Goal: Information Seeking & Learning: Learn about a topic

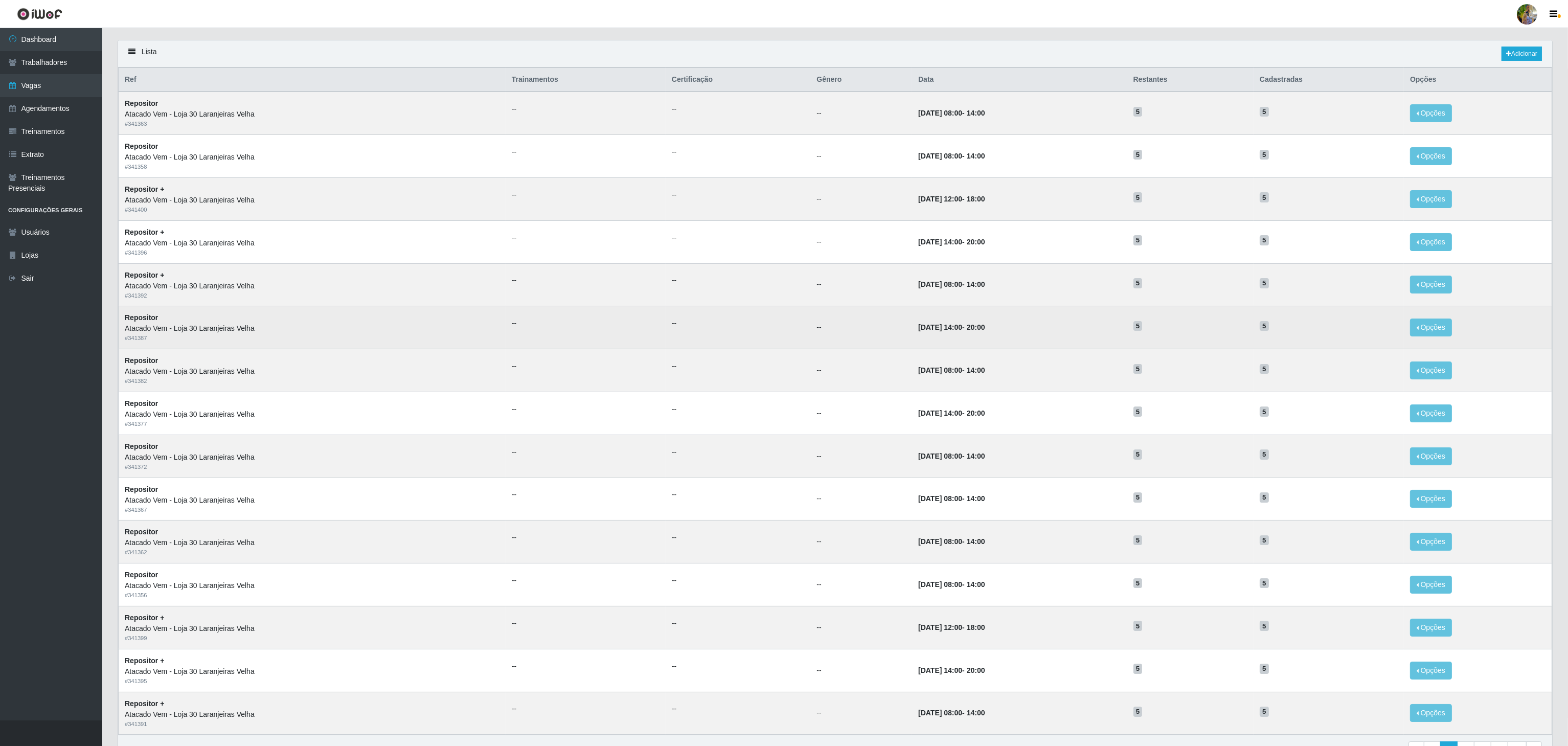
scroll to position [129, 0]
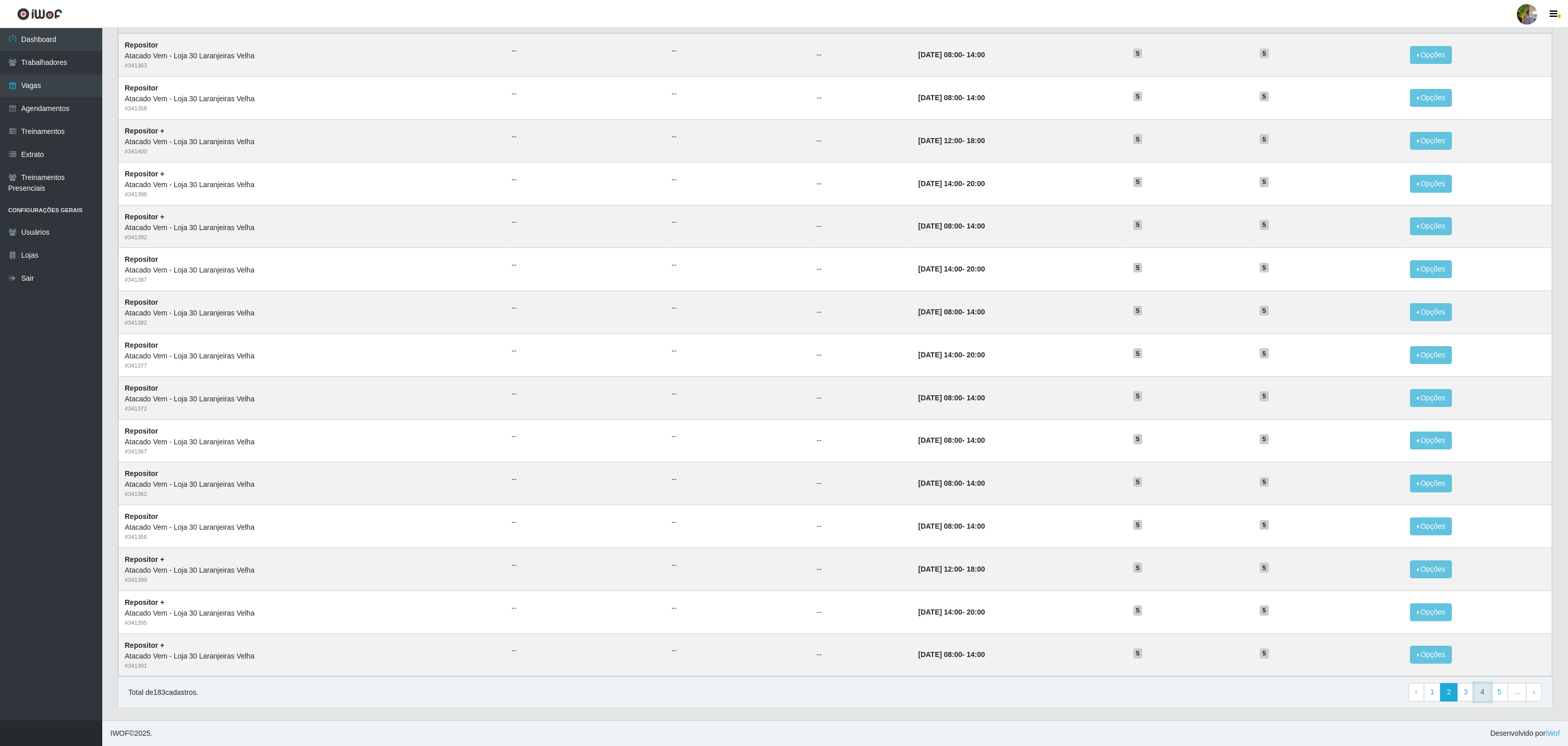
click at [1474, 692] on link "4" at bounding box center [1482, 692] width 17 height 18
click at [1462, 692] on link "5" at bounding box center [1465, 692] width 17 height 18
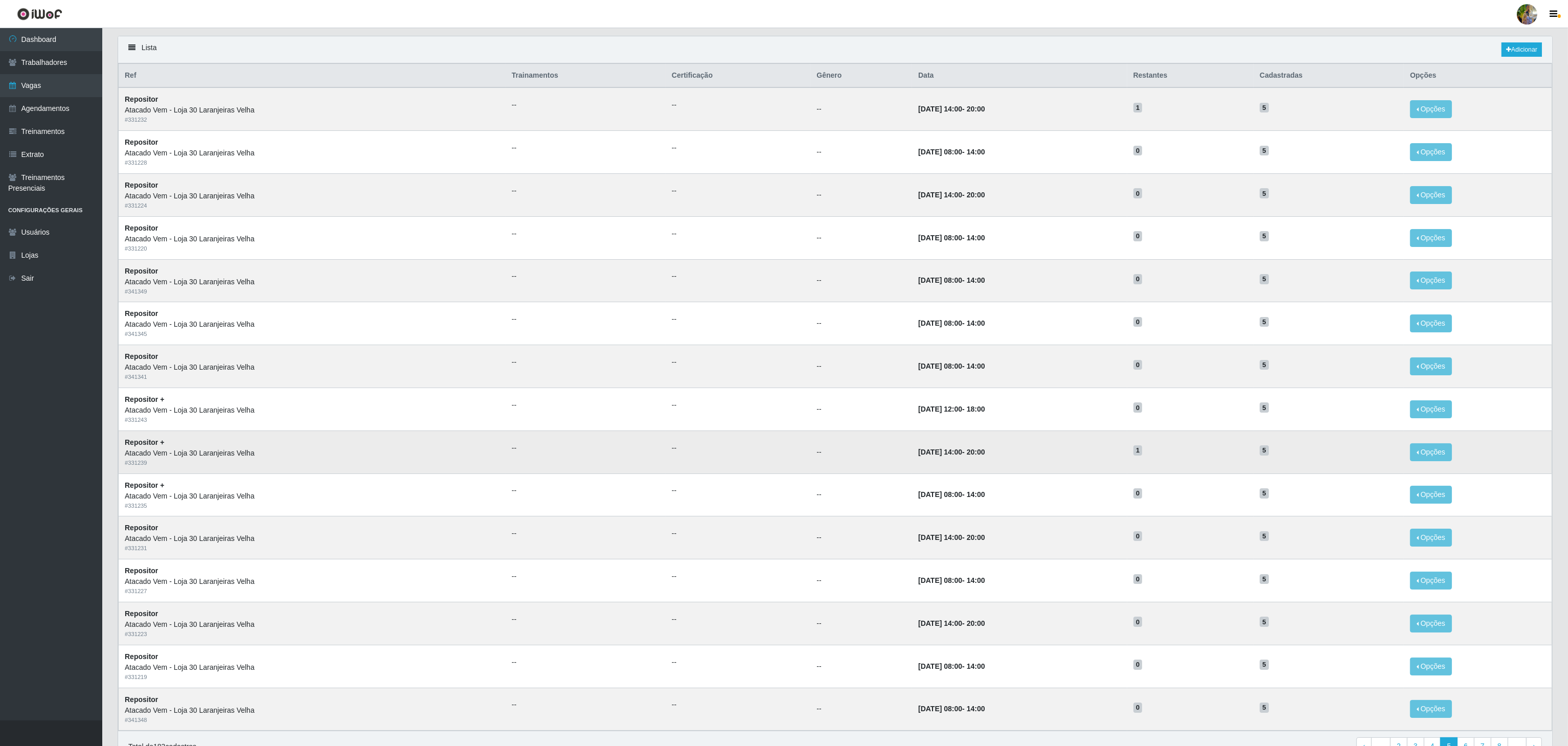
scroll to position [129, 0]
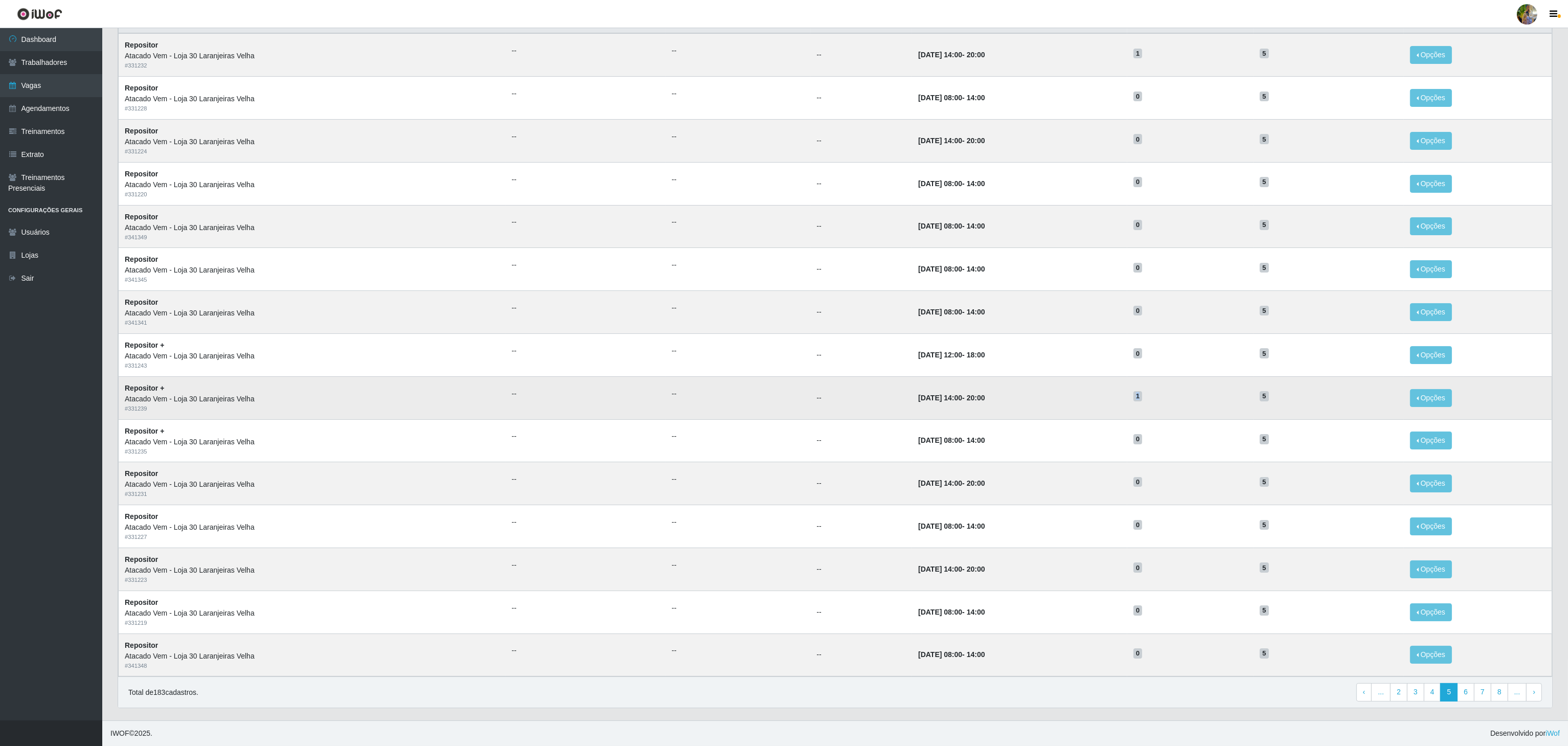
drag, startPoint x: 1162, startPoint y: 387, endPoint x: 1130, endPoint y: 385, distance: 32.1
click at [1130, 385] on tr "Repositor + Atacado Vem - Loja 30 Laranjeiras Velha # 331239 -- -- -- 13/09/202…" at bounding box center [835, 398] width 1433 height 43
click at [1182, 390] on h5 "1" at bounding box center [1190, 395] width 114 height 10
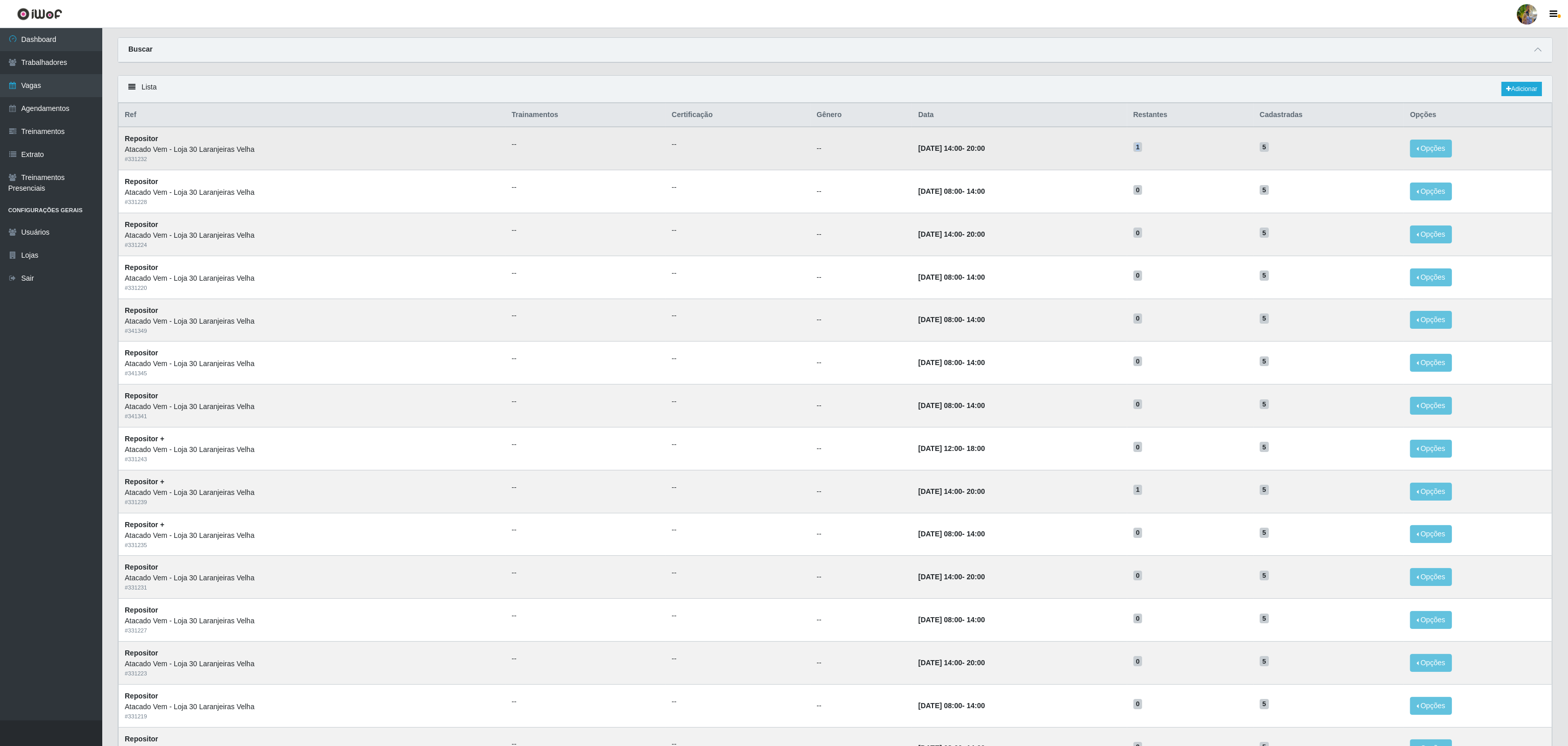
drag, startPoint x: 1174, startPoint y: 147, endPoint x: 1107, endPoint y: 152, distance: 67.2
click at [1107, 152] on tr "Repositor Atacado Vem - Loja 30 Laranjeiras Velha # 331232 -- -- -- 19/09/2025,…" at bounding box center [835, 148] width 1433 height 43
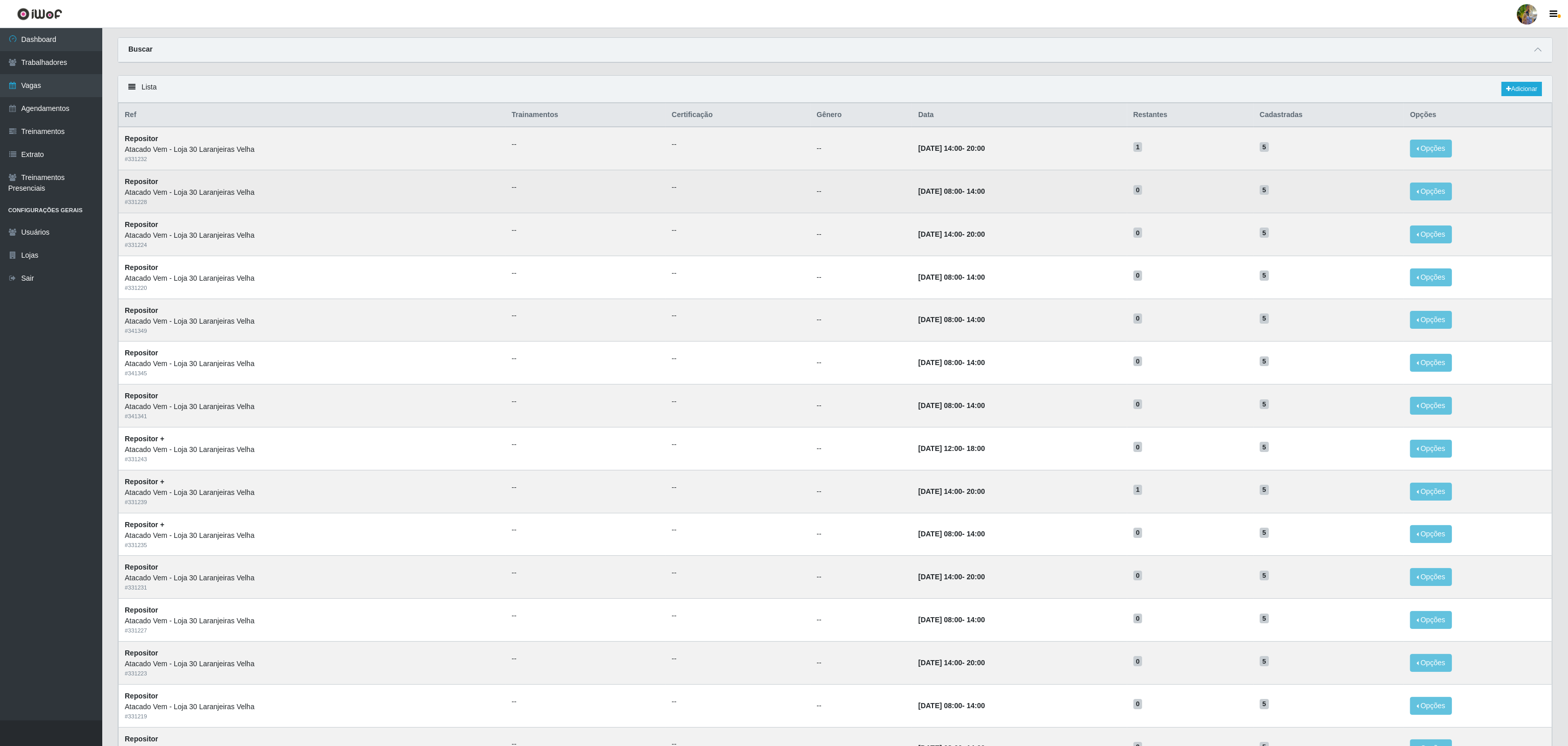
click at [1172, 190] on h5 "0" at bounding box center [1190, 189] width 114 height 10
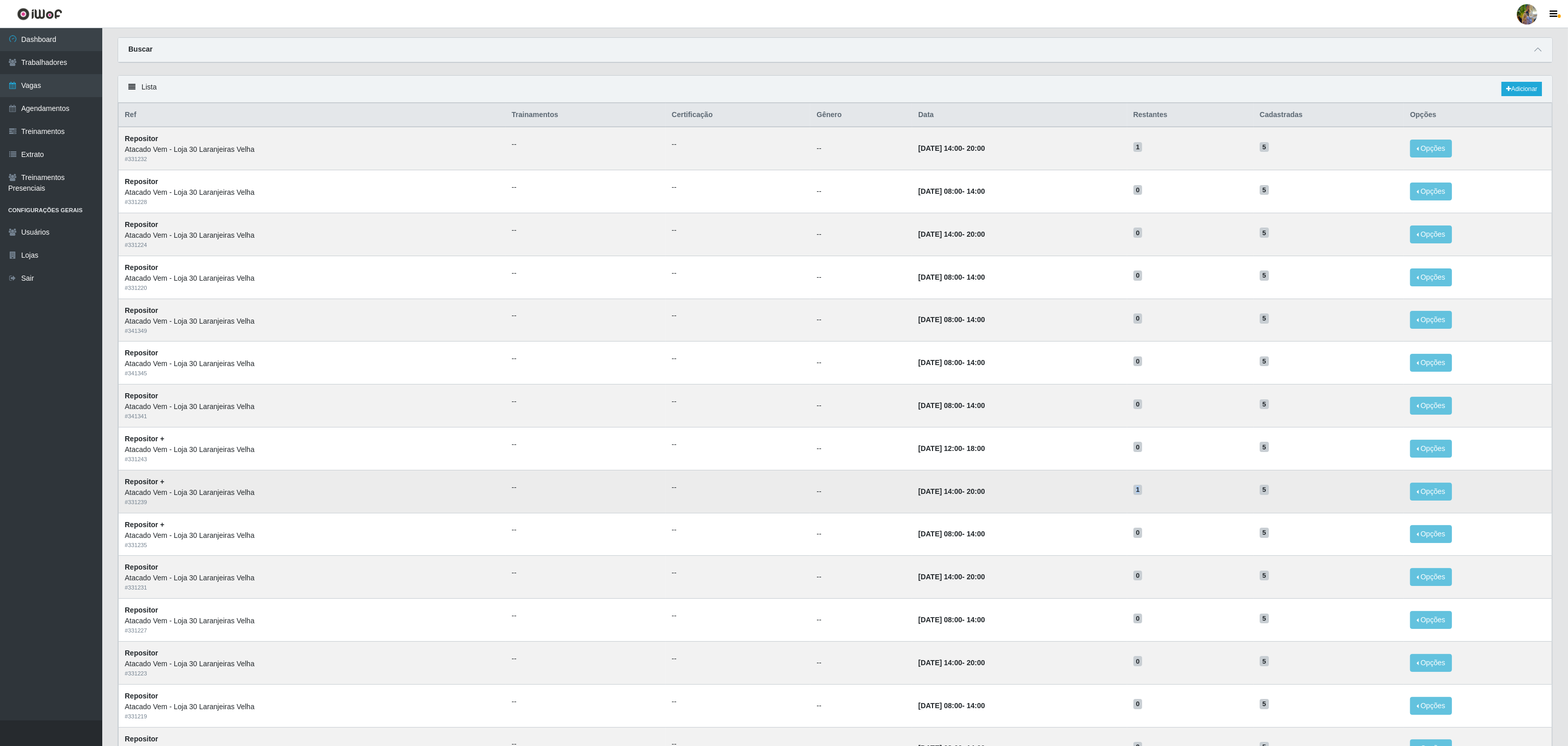
drag, startPoint x: 1133, startPoint y: 497, endPoint x: 1181, endPoint y: 492, distance: 48.3
click at [1181, 492] on tr "Repositor + Atacado Vem - Loja 30 Laranjeiras Velha # 331239 -- -- -- 13/09/202…" at bounding box center [835, 492] width 1433 height 43
click at [1182, 494] on h5 "1" at bounding box center [1190, 488] width 114 height 10
drag, startPoint x: 1170, startPoint y: 508, endPoint x: 1121, endPoint y: 497, distance: 50.2
click at [1121, 497] on tr "Repositor + Atacado Vem - Loja 30 Laranjeiras Velha # 331239 -- -- -- 13/09/202…" at bounding box center [835, 492] width 1433 height 43
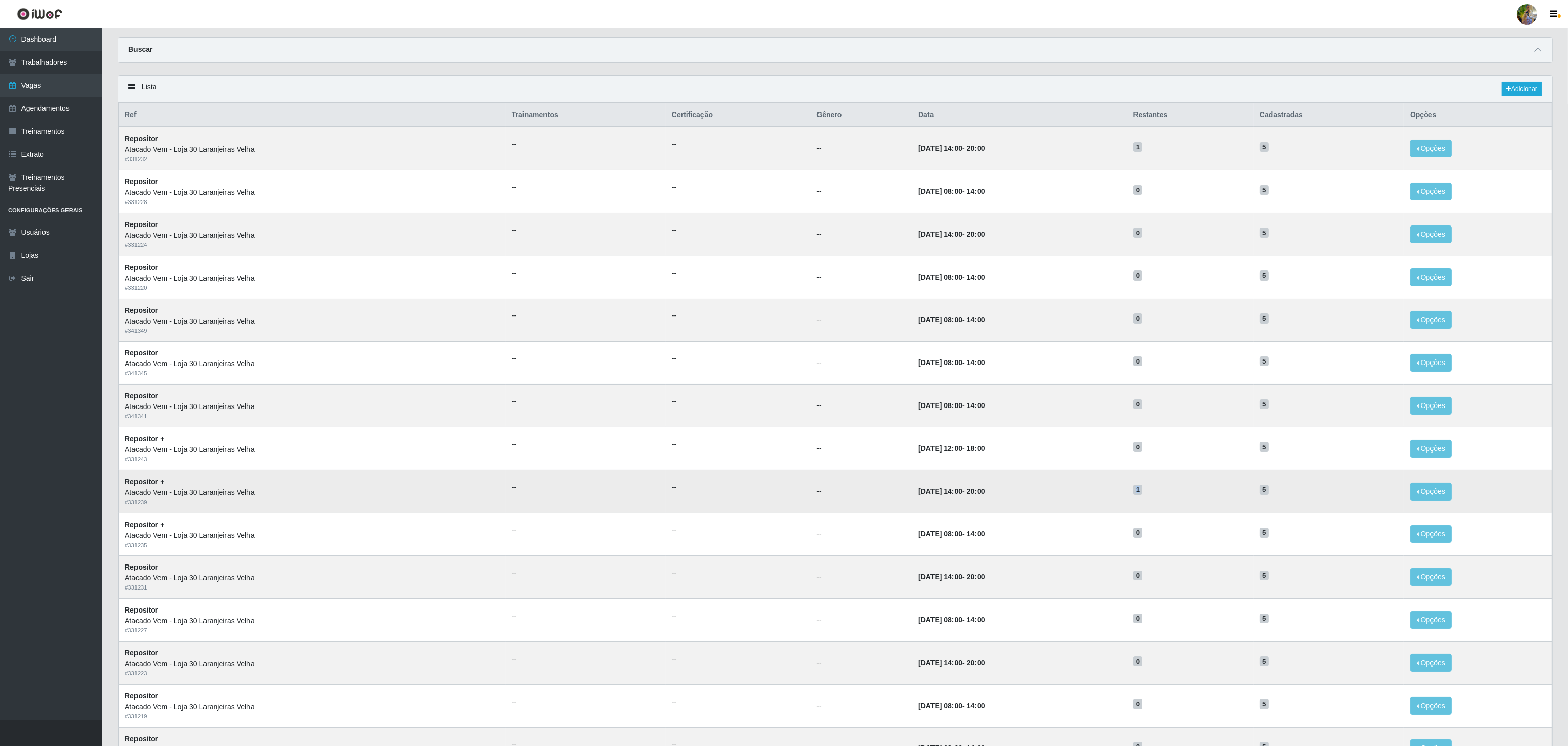
click at [1126, 498] on td "13/09/2025, 14:00 - 20:00" at bounding box center [1019, 492] width 215 height 43
drag, startPoint x: 1145, startPoint y: 496, endPoint x: 1192, endPoint y: 495, distance: 47.0
click at [1192, 495] on tr "Repositor + Atacado Vem - Loja 30 Laranjeiras Velha # 331239 -- -- -- 13/09/202…" at bounding box center [835, 492] width 1433 height 43
click at [1199, 508] on td "1" at bounding box center [1190, 492] width 127 height 43
drag, startPoint x: 1269, startPoint y: 496, endPoint x: 1294, endPoint y: 496, distance: 25.0
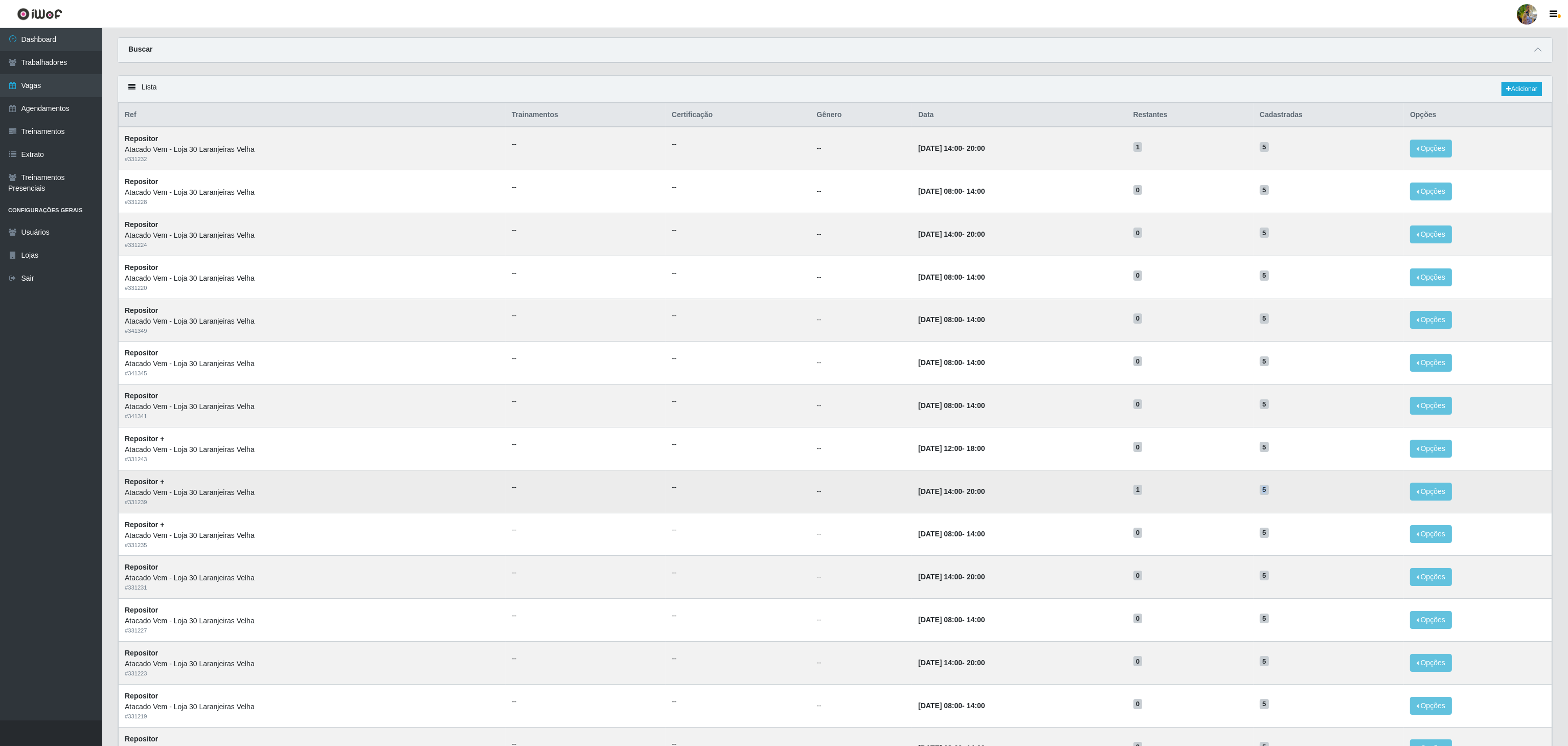
click at [1294, 496] on td "5" at bounding box center [1328, 492] width 150 height 43
click at [1294, 494] on h5 "5" at bounding box center [1328, 488] width 138 height 10
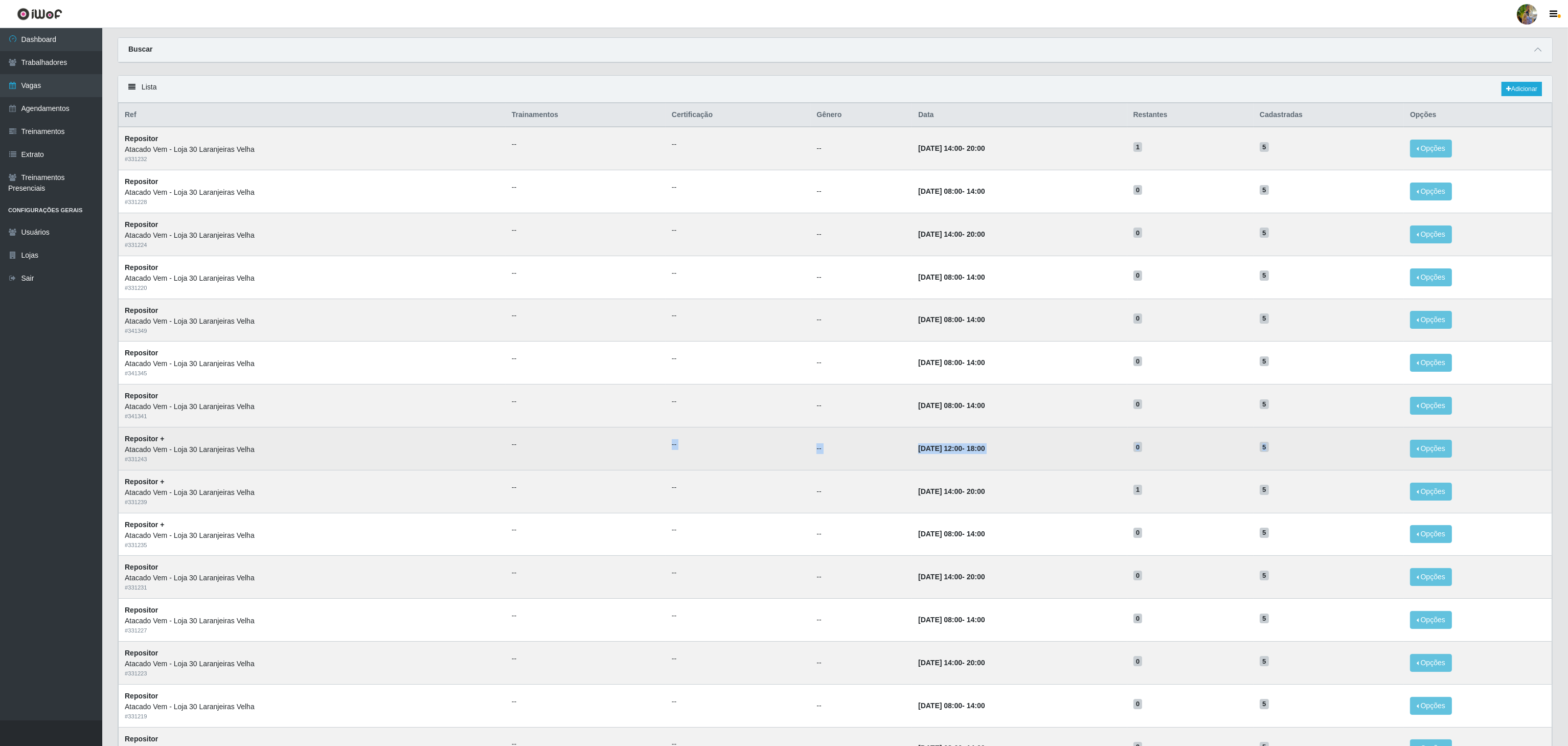
drag, startPoint x: 1291, startPoint y: 448, endPoint x: 624, endPoint y: 453, distance: 667.0
click at [622, 453] on tr "Repositor + Atacado Vem - Loja 30 Laranjeiras Velha # 331243 -- -- -- 14/09/202…" at bounding box center [835, 448] width 1433 height 43
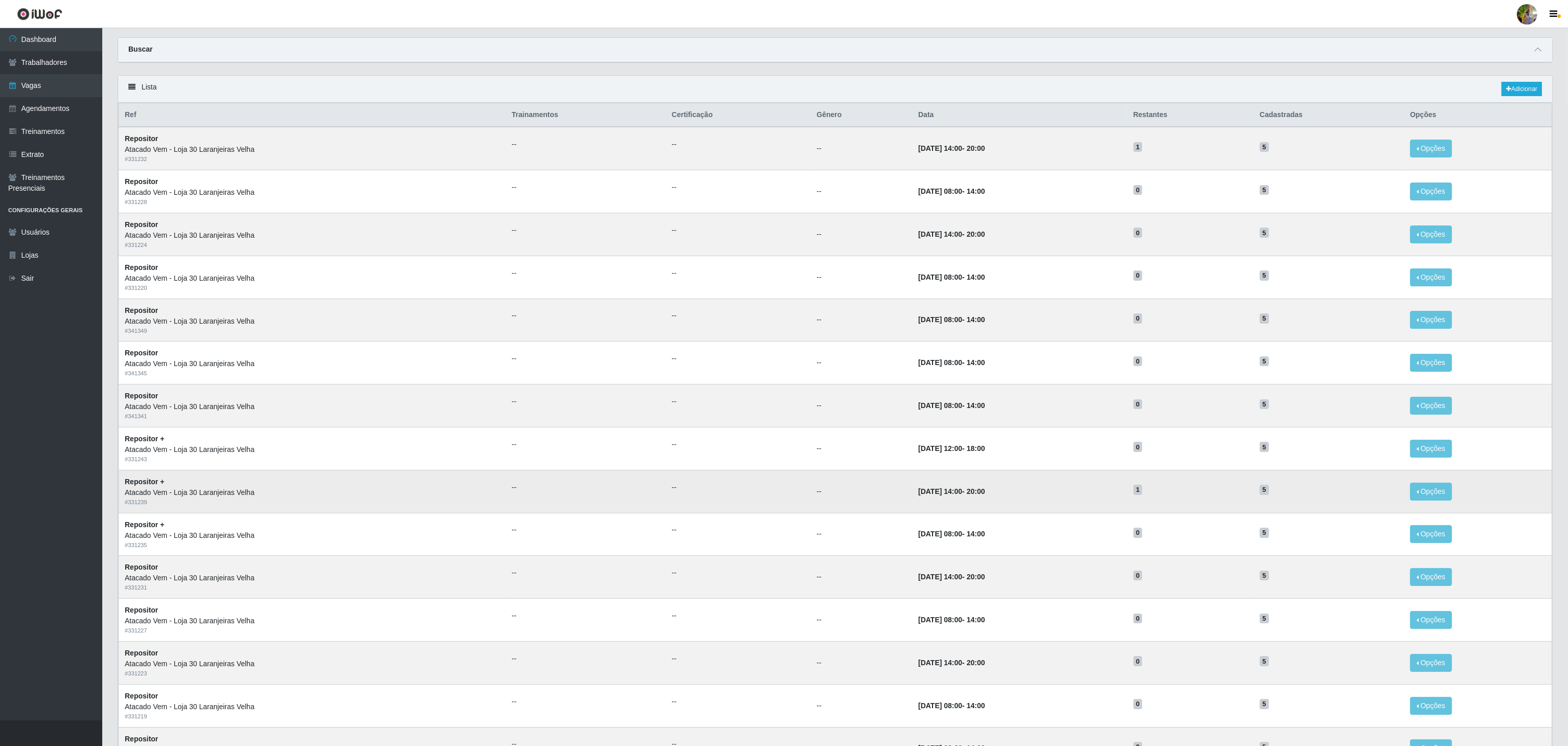
click at [827, 478] on td "--" at bounding box center [861, 492] width 102 height 43
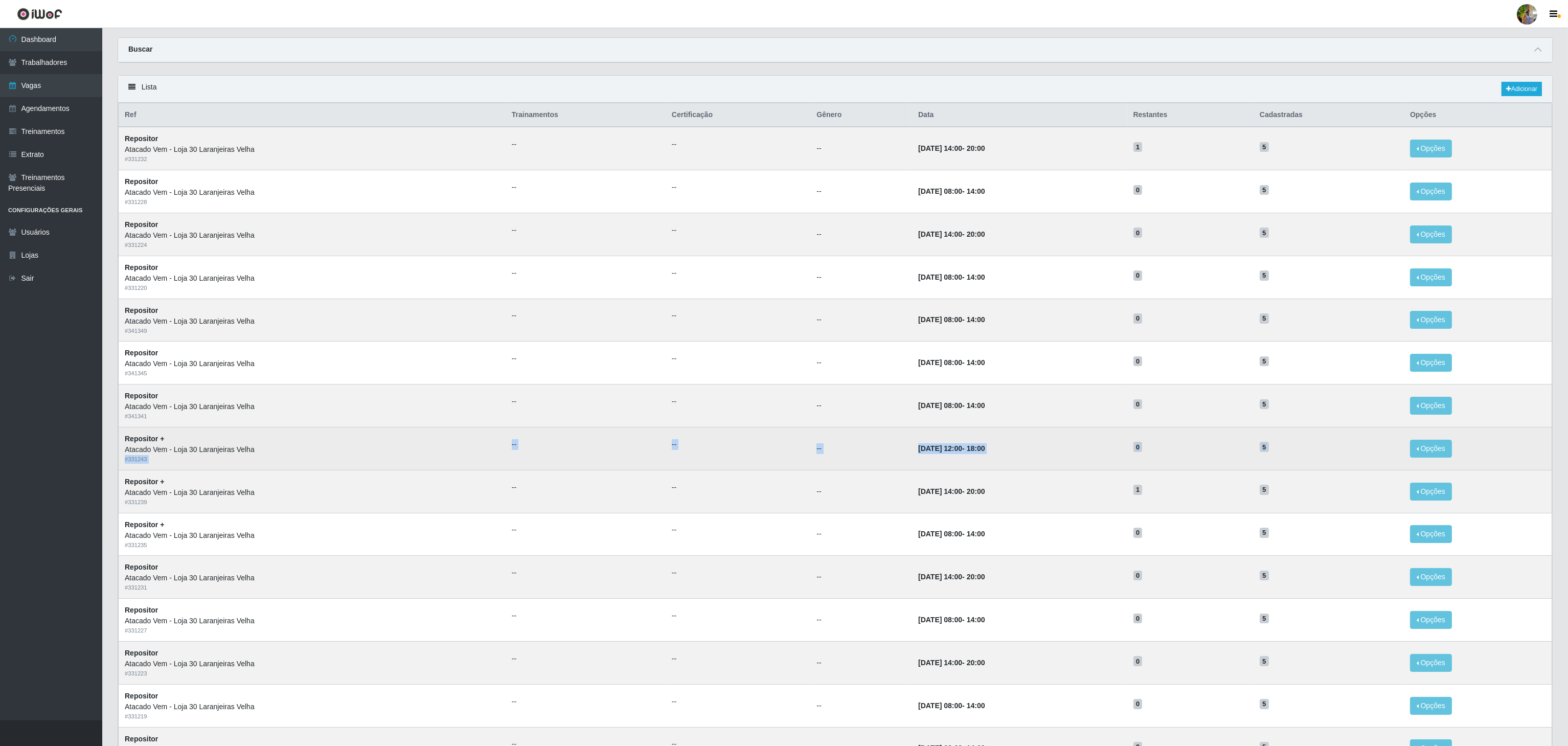
drag, startPoint x: 1283, startPoint y: 454, endPoint x: 331, endPoint y: 453, distance: 952.0
click at [331, 453] on tr "Repositor + Atacado Vem - Loja 30 Laranjeiras Velha # 331243 -- -- -- 14/09/202…" at bounding box center [835, 448] width 1433 height 43
click at [841, 465] on td "--" at bounding box center [861, 448] width 102 height 43
drag, startPoint x: 147, startPoint y: 459, endPoint x: 1294, endPoint y: 463, distance: 1147.0
click at [1294, 463] on tr "Repositor + Atacado Vem - Loja 30 Laranjeiras Velha # 331243 -- -- -- 14/09/202…" at bounding box center [835, 448] width 1433 height 43
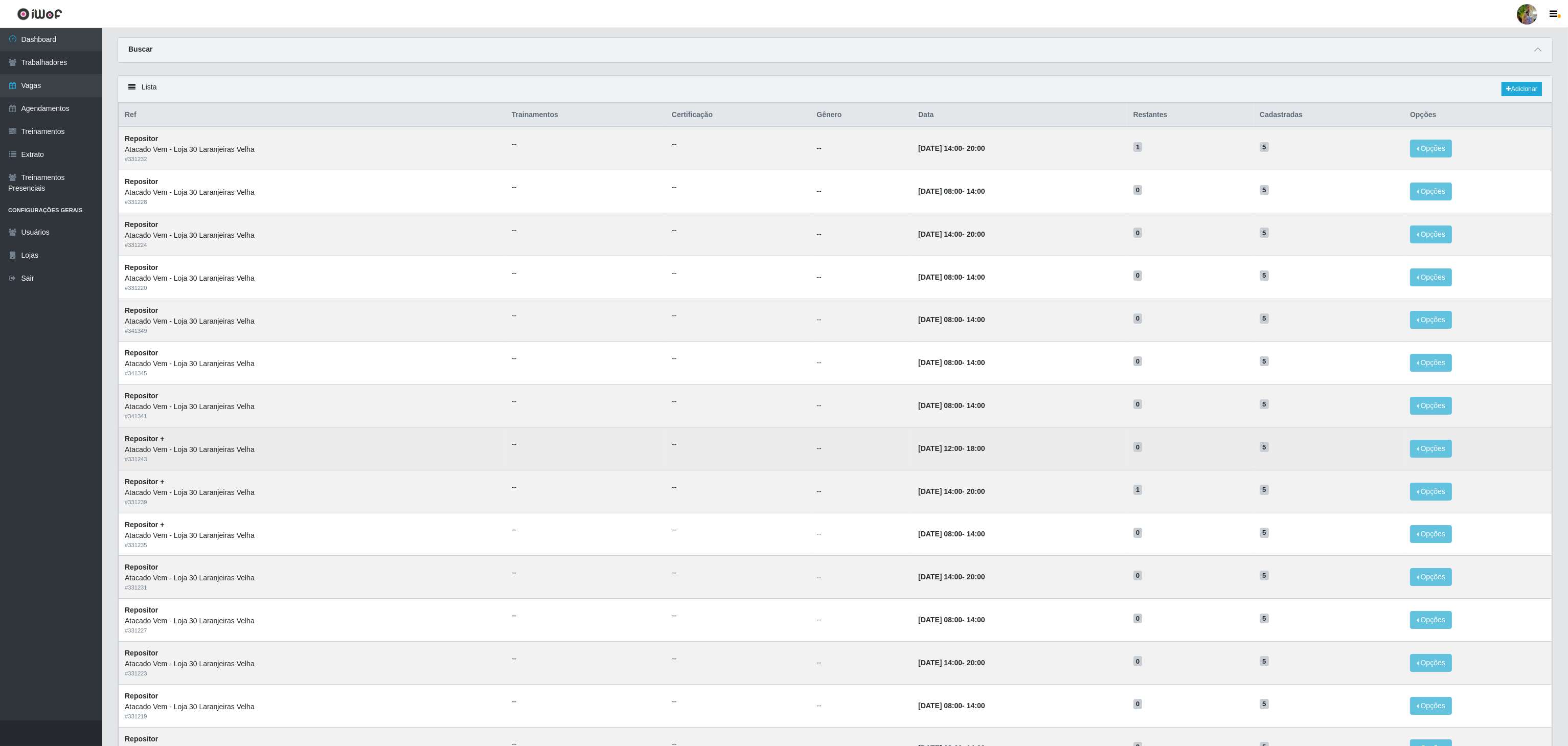
click at [1294, 463] on td "5" at bounding box center [1328, 448] width 150 height 43
drag, startPoint x: 1296, startPoint y: 451, endPoint x: 136, endPoint y: 463, distance: 1160.1
click at [136, 463] on tr "Repositor + Atacado Vem - Loja 30 Laranjeiras Velha # 331243 -- -- -- 14/09/202…" at bounding box center [835, 448] width 1433 height 43
click at [244, 445] on td "Repositor + Atacado Vem - Loja 30 Laranjeiras Velha # 331243" at bounding box center [312, 448] width 387 height 43
drag, startPoint x: 126, startPoint y: 446, endPoint x: 1104, endPoint y: 453, distance: 978.0
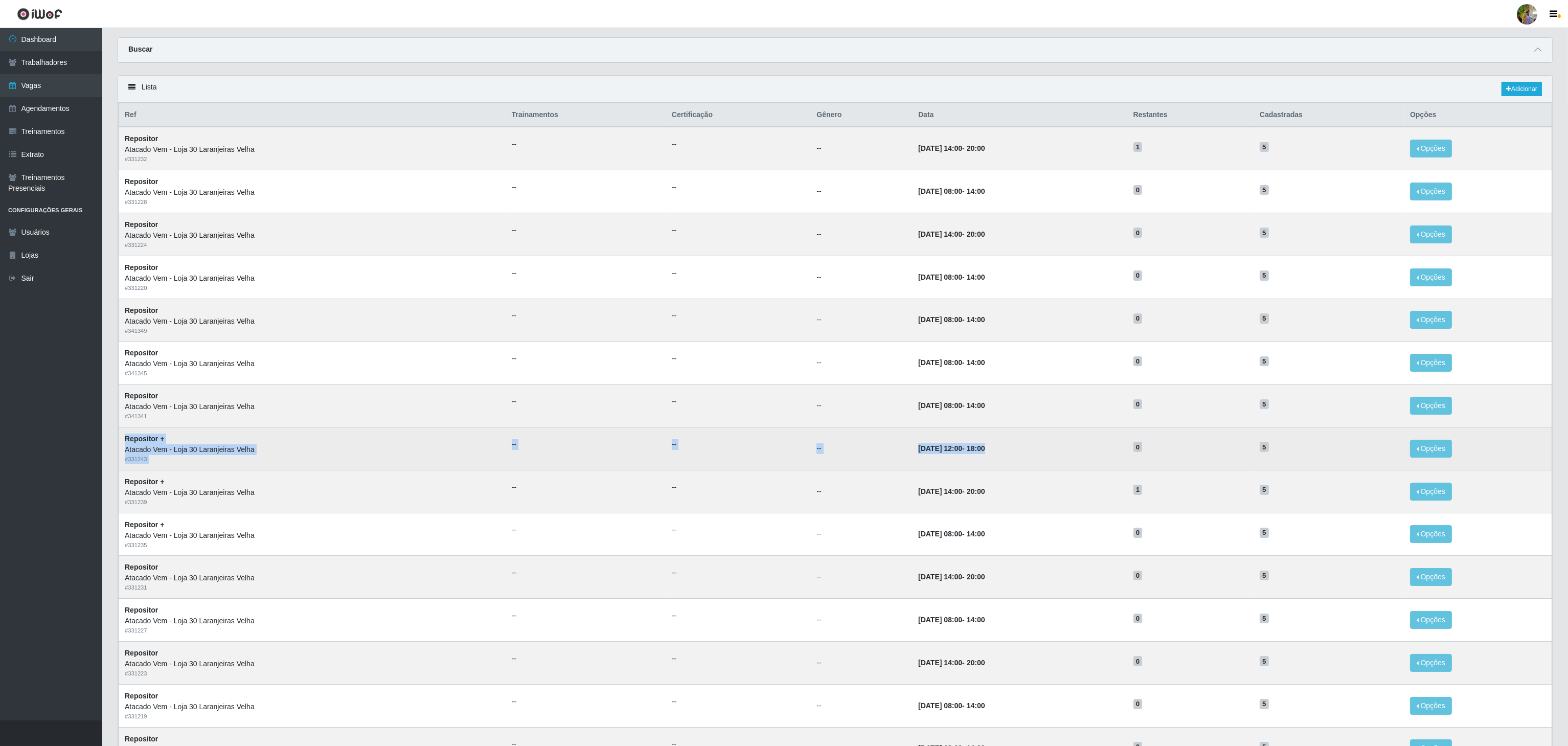
click at [1085, 453] on tr "Repositor + Atacado Vem - Loja 30 Laranjeiras Velha # 331243 -- -- -- 14/09/202…" at bounding box center [835, 448] width 1433 height 43
click at [1126, 453] on td "14/09/2025, 12:00 - 18:00" at bounding box center [1019, 448] width 215 height 43
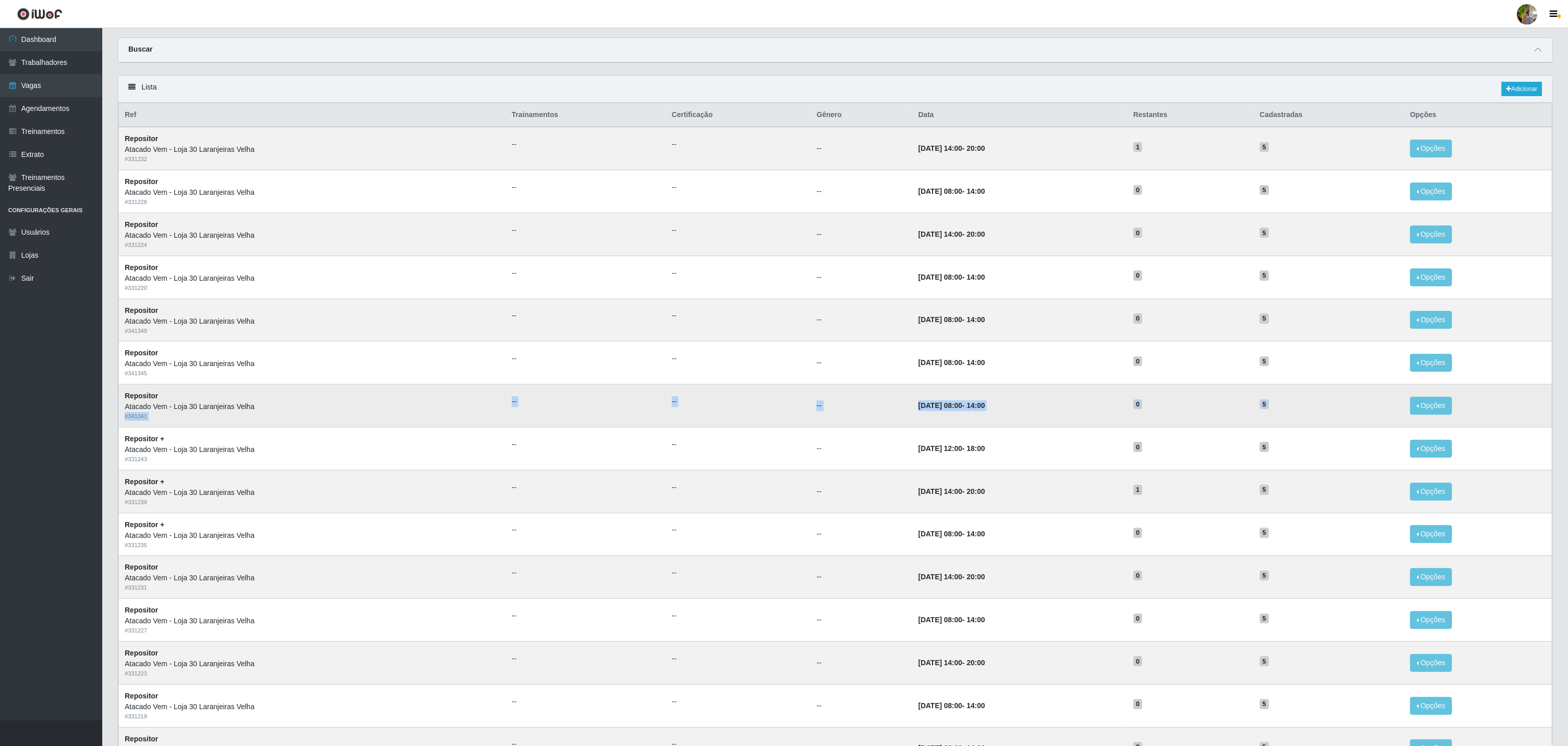
drag, startPoint x: 1314, startPoint y: 423, endPoint x: 360, endPoint y: 414, distance: 954.0
click at [360, 414] on tr "Repositor Atacado Vem - Loja 30 Laranjeiras Velha # 341341 -- -- -- 15/09/2025,…" at bounding box center [835, 406] width 1433 height 43
click at [810, 423] on td "--" at bounding box center [861, 406] width 102 height 43
drag, startPoint x: 1287, startPoint y: 408, endPoint x: 136, endPoint y: 412, distance: 1151.0
click at [129, 412] on tr "Repositor Atacado Vem - Loja 30 Laranjeiras Velha # 341341 -- -- -- 15/09/2025,…" at bounding box center [835, 406] width 1433 height 43
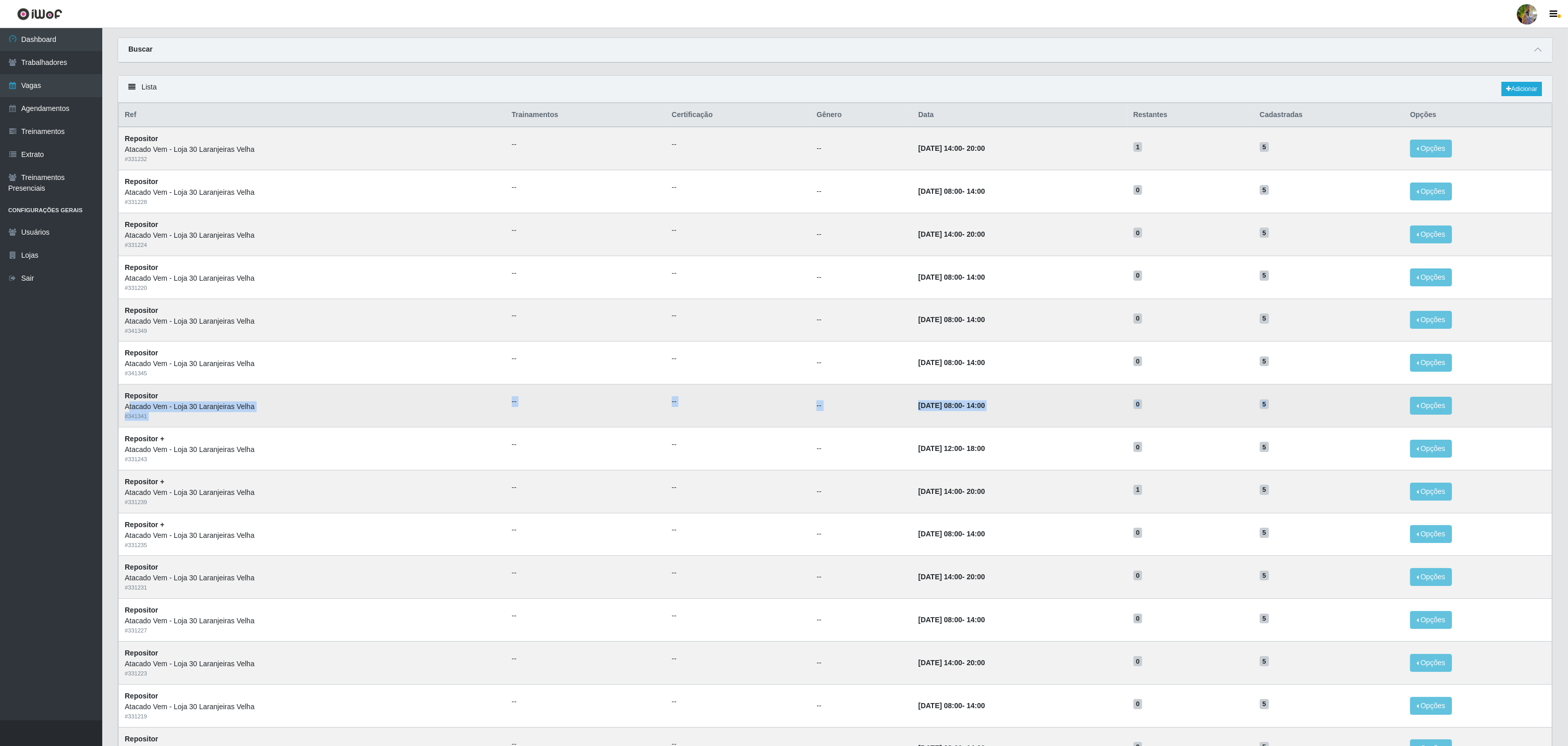
click at [343, 416] on div "# 341341" at bounding box center [312, 416] width 375 height 8
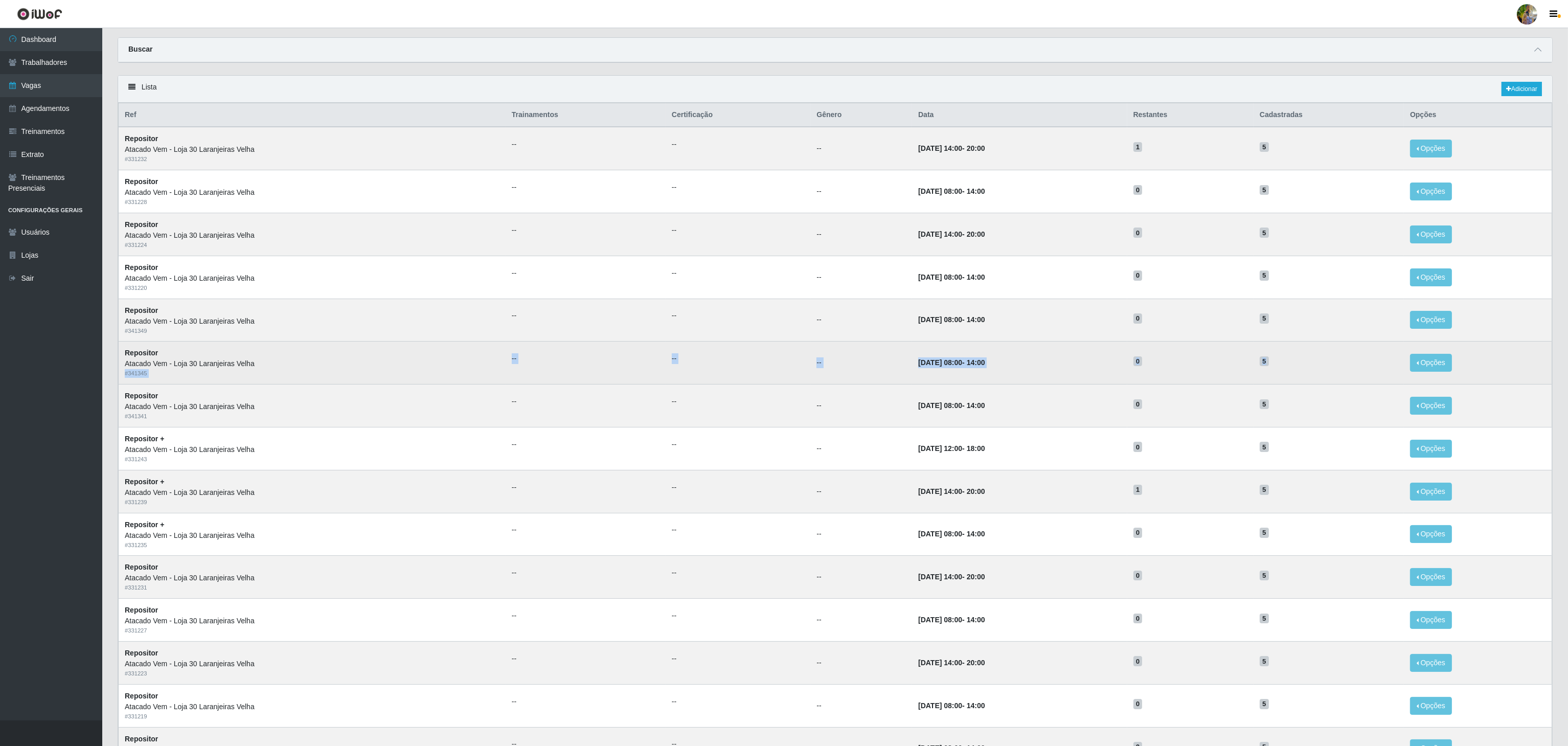
drag, startPoint x: 1288, startPoint y: 368, endPoint x: 339, endPoint y: 373, distance: 949.0
click at [271, 367] on tr "Repositor Atacado Vem - Loja 30 Laranjeiras Velha # 341345 -- -- -- 16/09/2025,…" at bounding box center [835, 363] width 1433 height 43
click at [339, 373] on div "# 341345" at bounding box center [312, 373] width 375 height 8
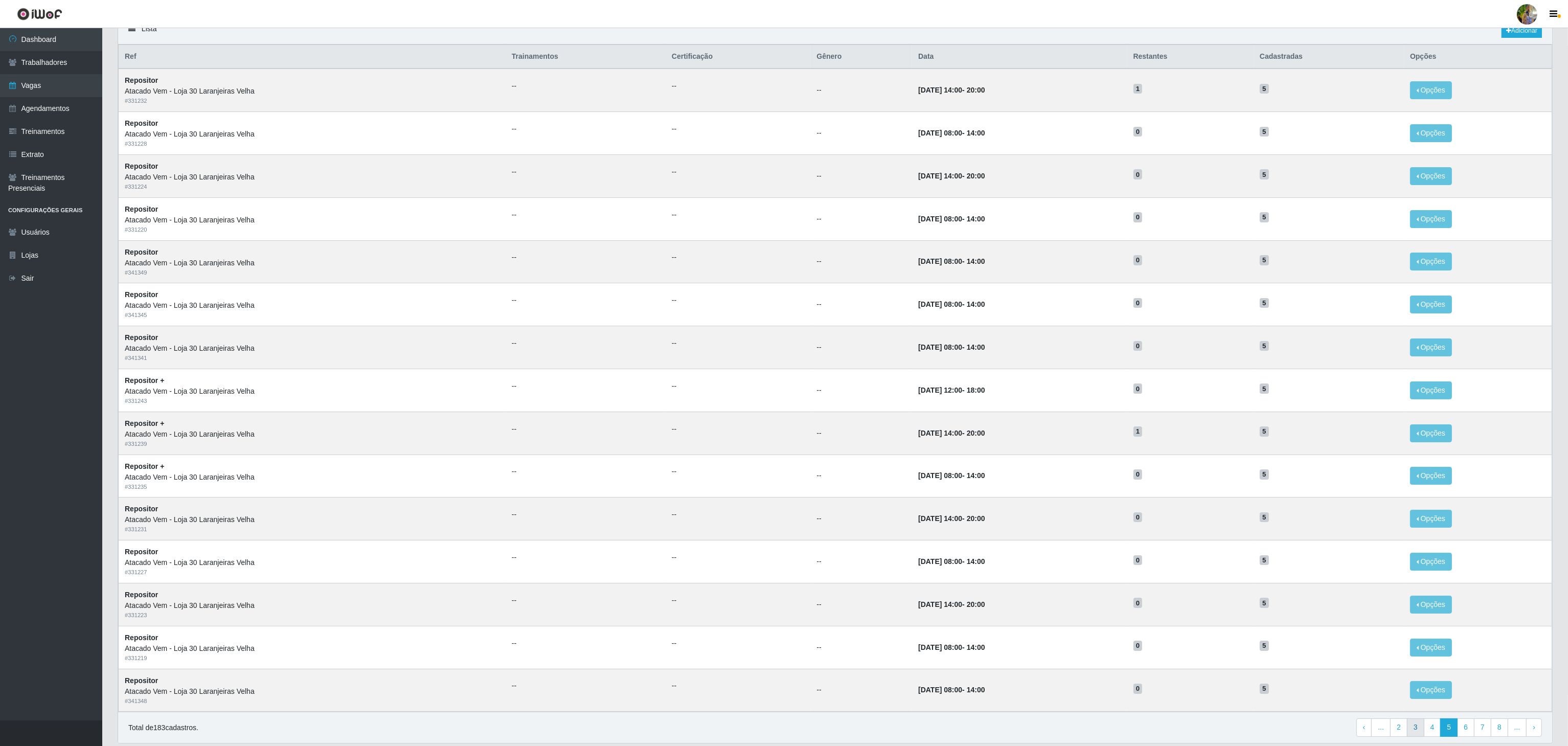
scroll to position [129, 0]
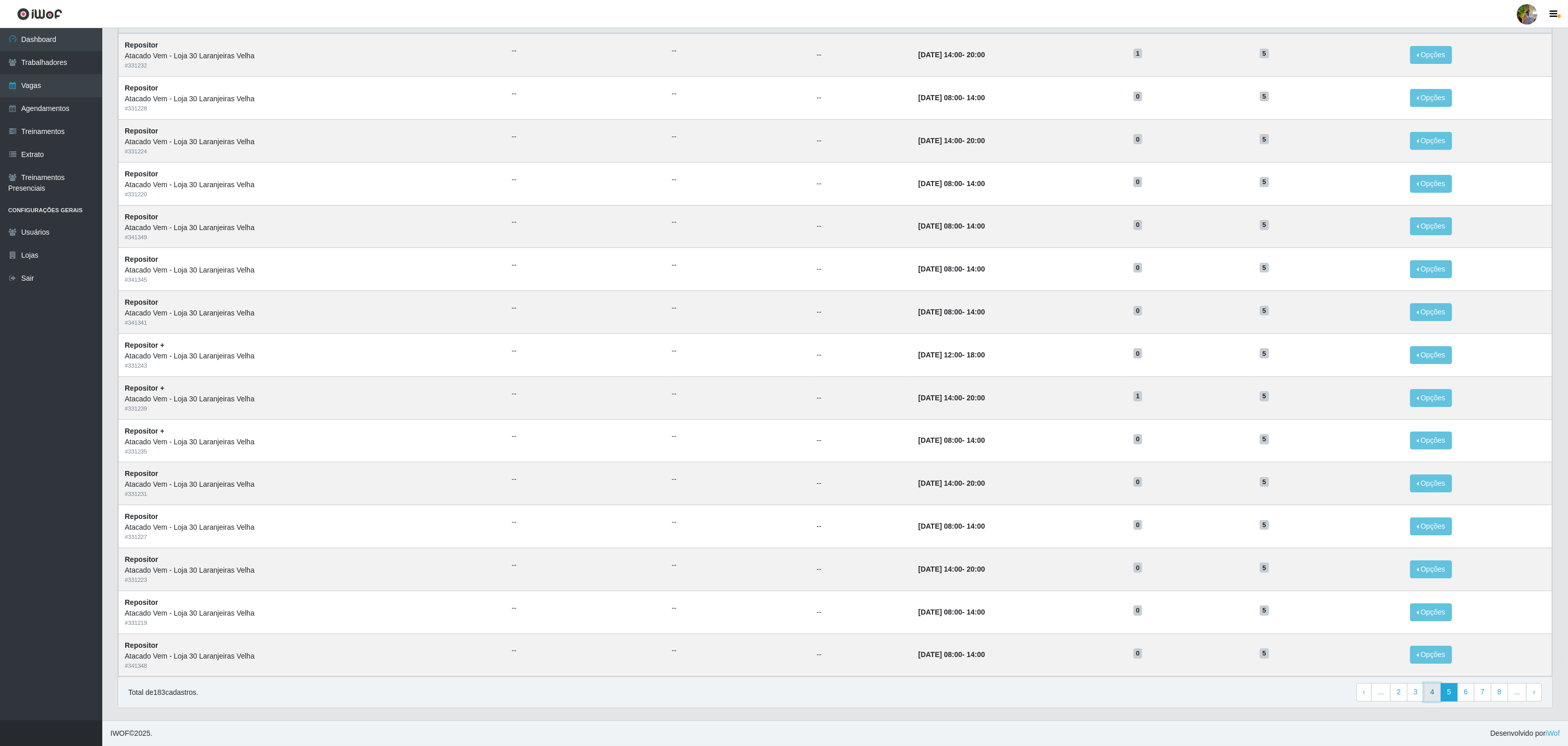
click at [1427, 695] on link "4" at bounding box center [1432, 692] width 17 height 18
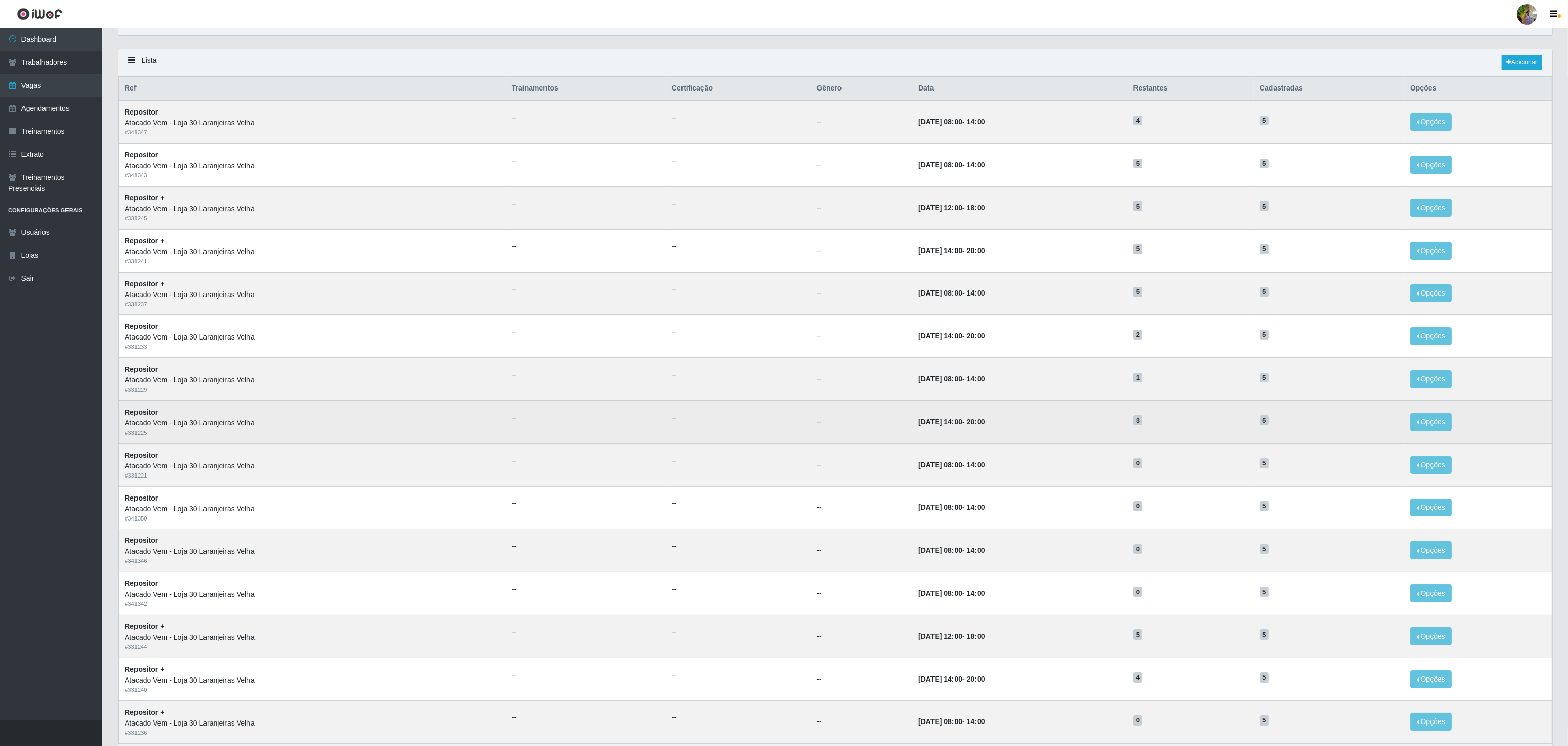
scroll to position [102, 0]
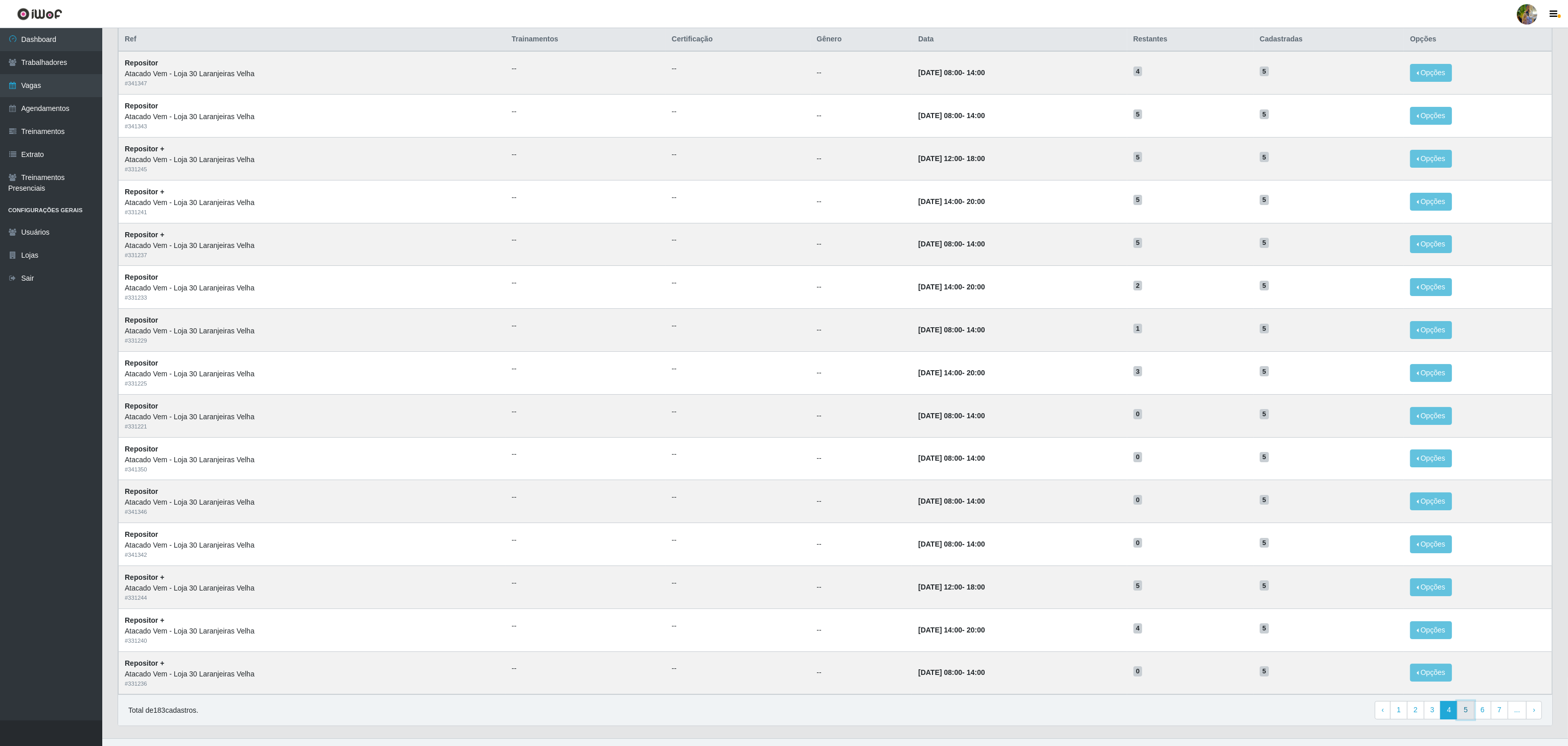
click at [1470, 719] on link "5" at bounding box center [1465, 710] width 17 height 18
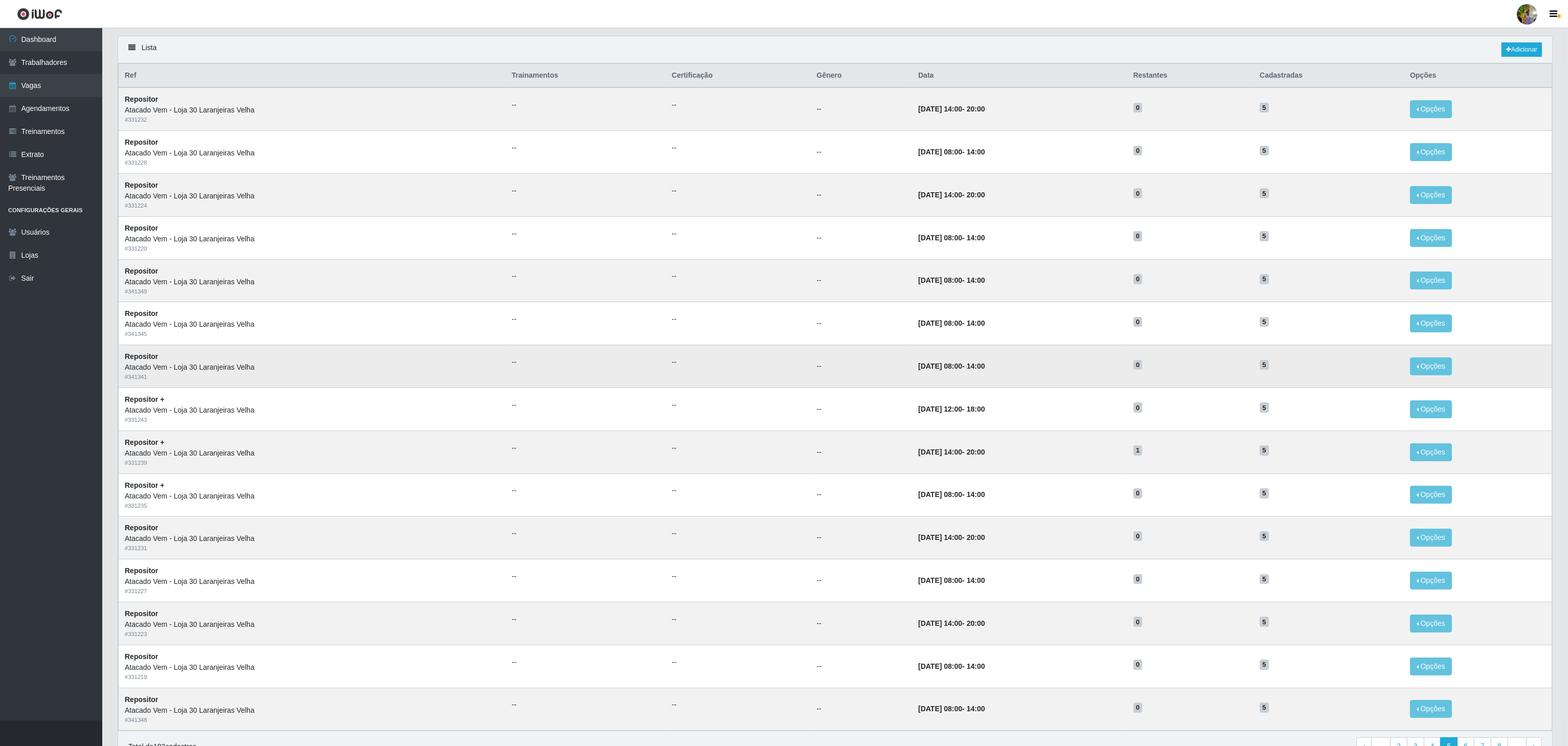
scroll to position [102, 0]
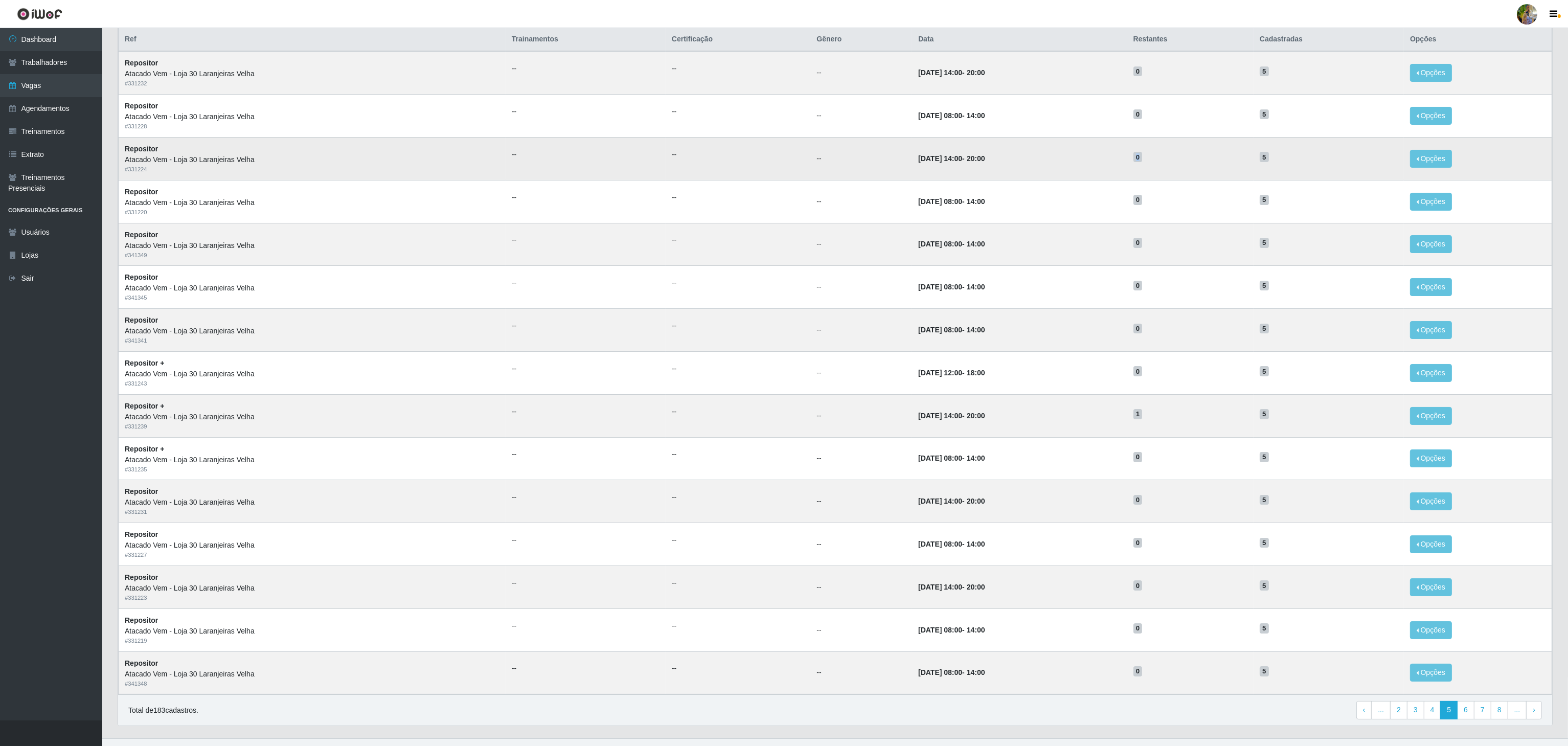
drag, startPoint x: 1174, startPoint y: 169, endPoint x: 1188, endPoint y: 169, distance: 14.0
click at [1188, 169] on tr "Repositor Atacado Vem - Loja 30 Laranjeiras Velha # 331224 -- -- -- 18/09/2025,…" at bounding box center [835, 159] width 1433 height 43
click at [1188, 169] on td "0" at bounding box center [1190, 159] width 127 height 43
drag, startPoint x: 1138, startPoint y: 418, endPoint x: 1166, endPoint y: 418, distance: 28.0
click at [1166, 418] on tr "Repositor + Atacado Vem - Loja 30 Laranjeiras Velha # 331239 -- -- -- 13/09/202…" at bounding box center [835, 416] width 1433 height 43
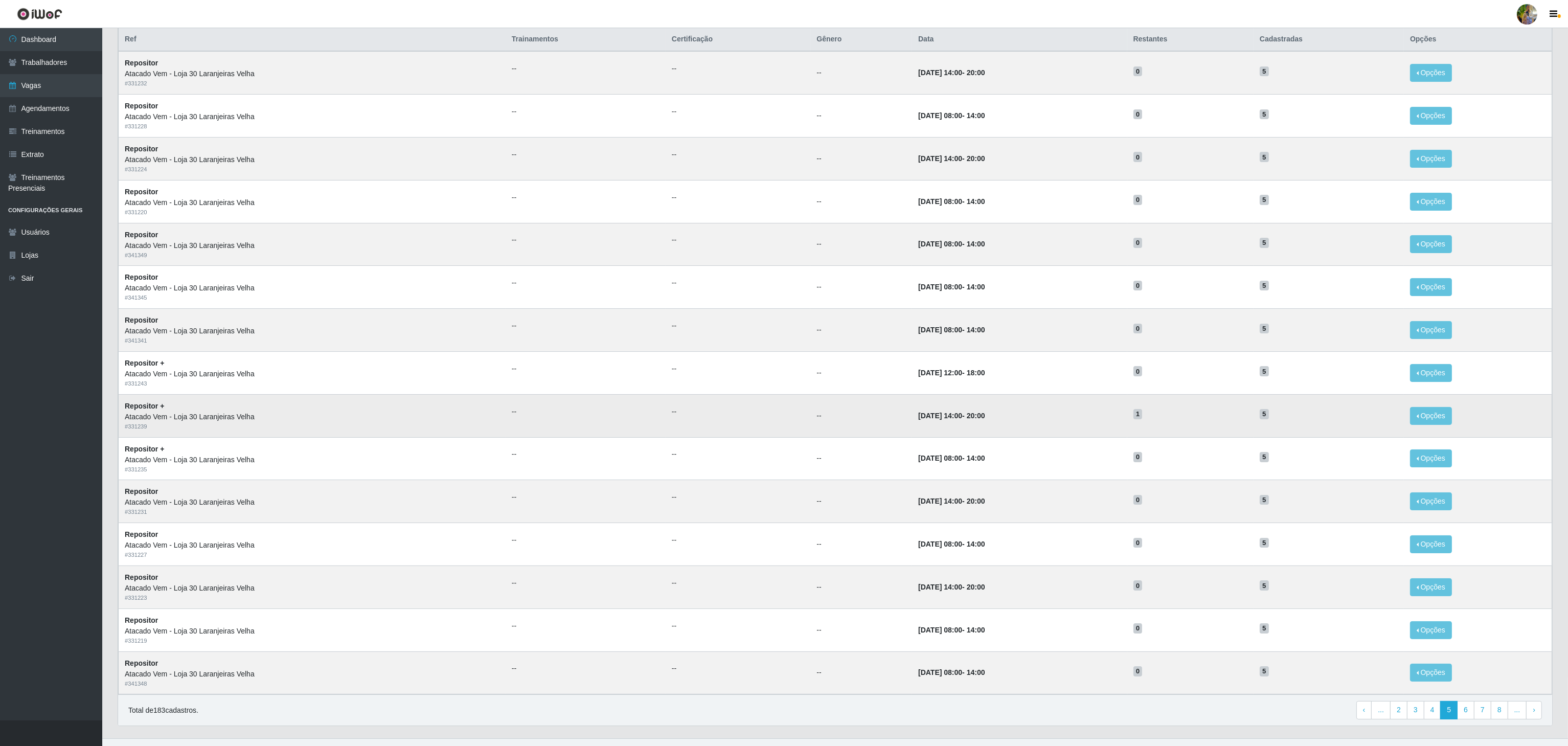
click at [1166, 418] on h5 "1" at bounding box center [1190, 413] width 114 height 10
drag, startPoint x: 1141, startPoint y: 420, endPoint x: 1171, endPoint y: 420, distance: 30.0
click at [1171, 420] on tr "Repositor + Atacado Vem - Loja 30 Laranjeiras Velha # 331239 -- -- -- 13/09/202…" at bounding box center [835, 416] width 1433 height 43
click at [1171, 419] on h5 "1" at bounding box center [1190, 413] width 114 height 10
drag, startPoint x: 1168, startPoint y: 423, endPoint x: 1126, endPoint y: 419, distance: 42.2
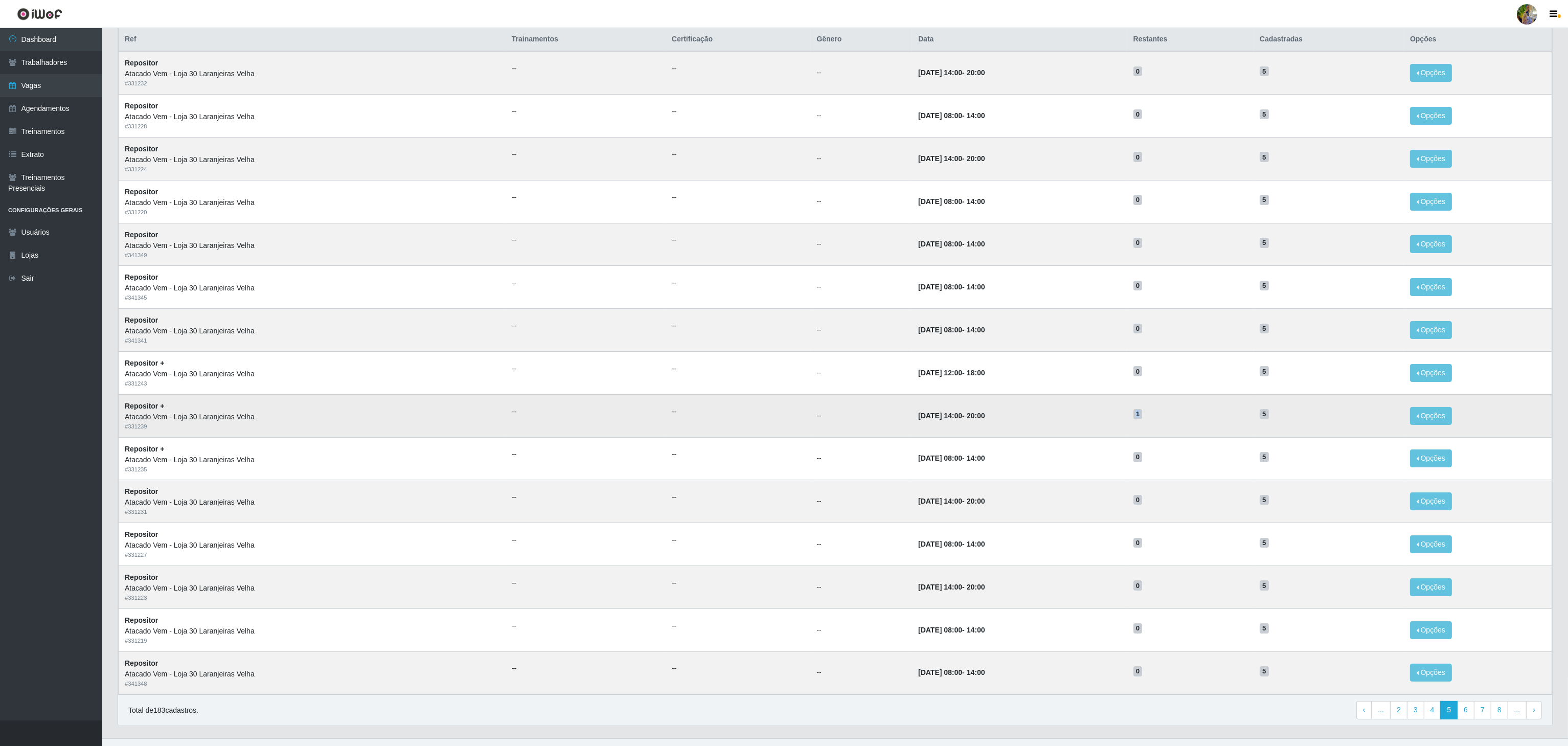
click at [1126, 419] on tr "Repositor + Atacado Vem - Loja 30 Laranjeiras Velha # 331239 -- -- -- 13/09/202…" at bounding box center [835, 416] width 1433 height 43
click at [1126, 417] on td "13/09/2025, 14:00 - 20:00" at bounding box center [1019, 416] width 215 height 43
drag, startPoint x: 1134, startPoint y: 419, endPoint x: 1170, endPoint y: 419, distance: 36.0
click at [1170, 419] on tr "Repositor + Atacado Vem - Loja 30 Laranjeiras Velha # 331239 -- -- -- 13/09/202…" at bounding box center [835, 416] width 1433 height 43
click at [1170, 419] on h5 "1" at bounding box center [1190, 413] width 114 height 10
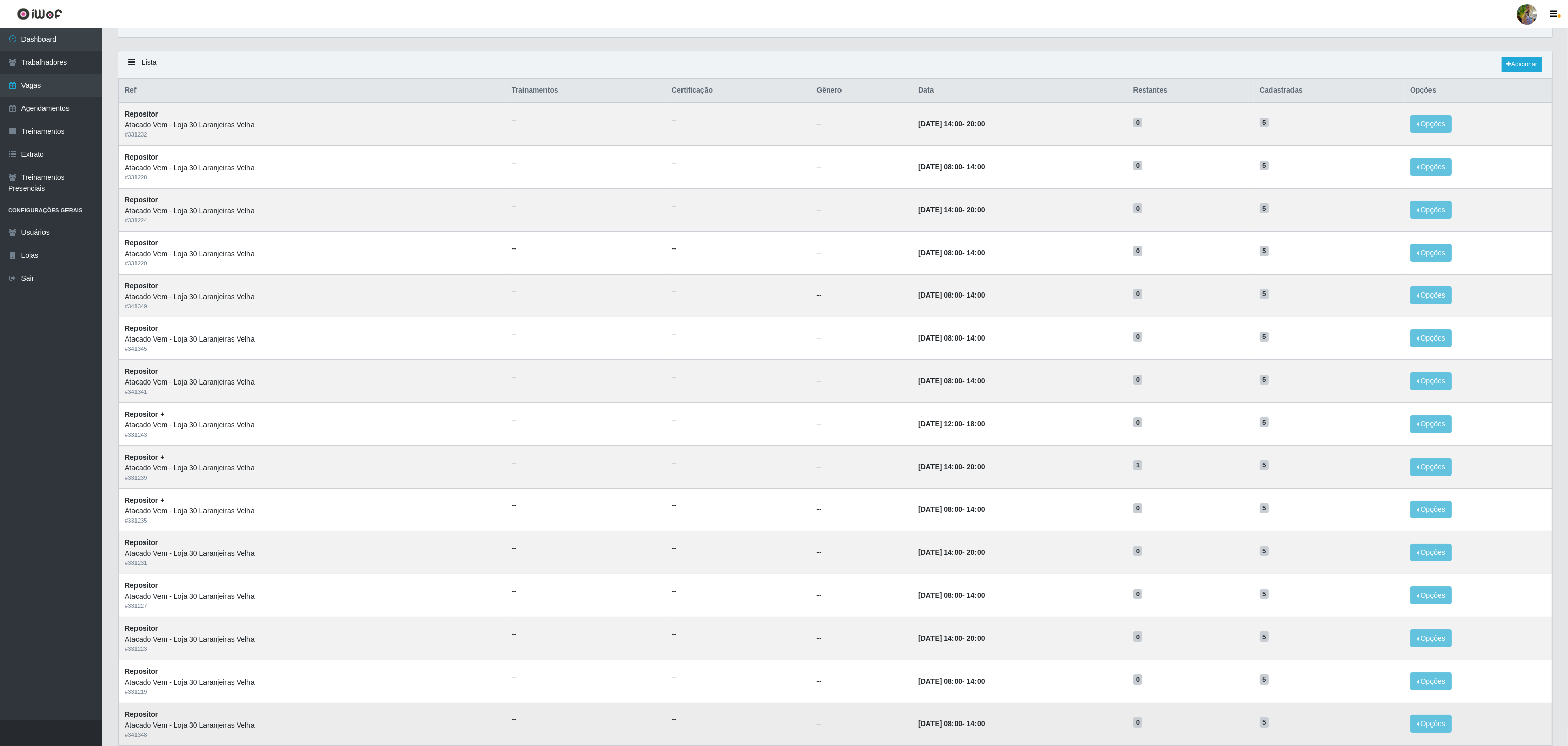
scroll to position [129, 0]
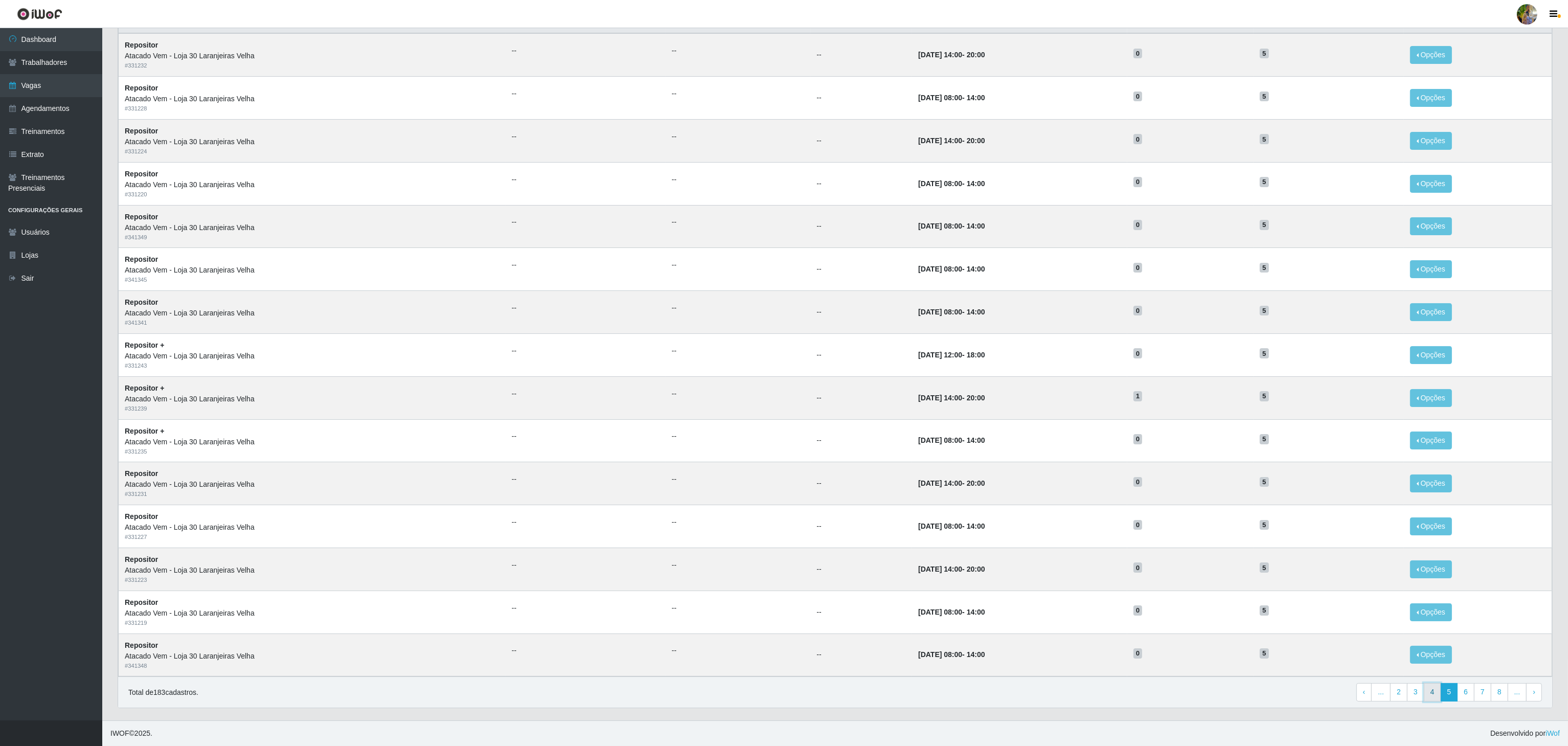
click at [1433, 692] on link "4" at bounding box center [1432, 692] width 17 height 18
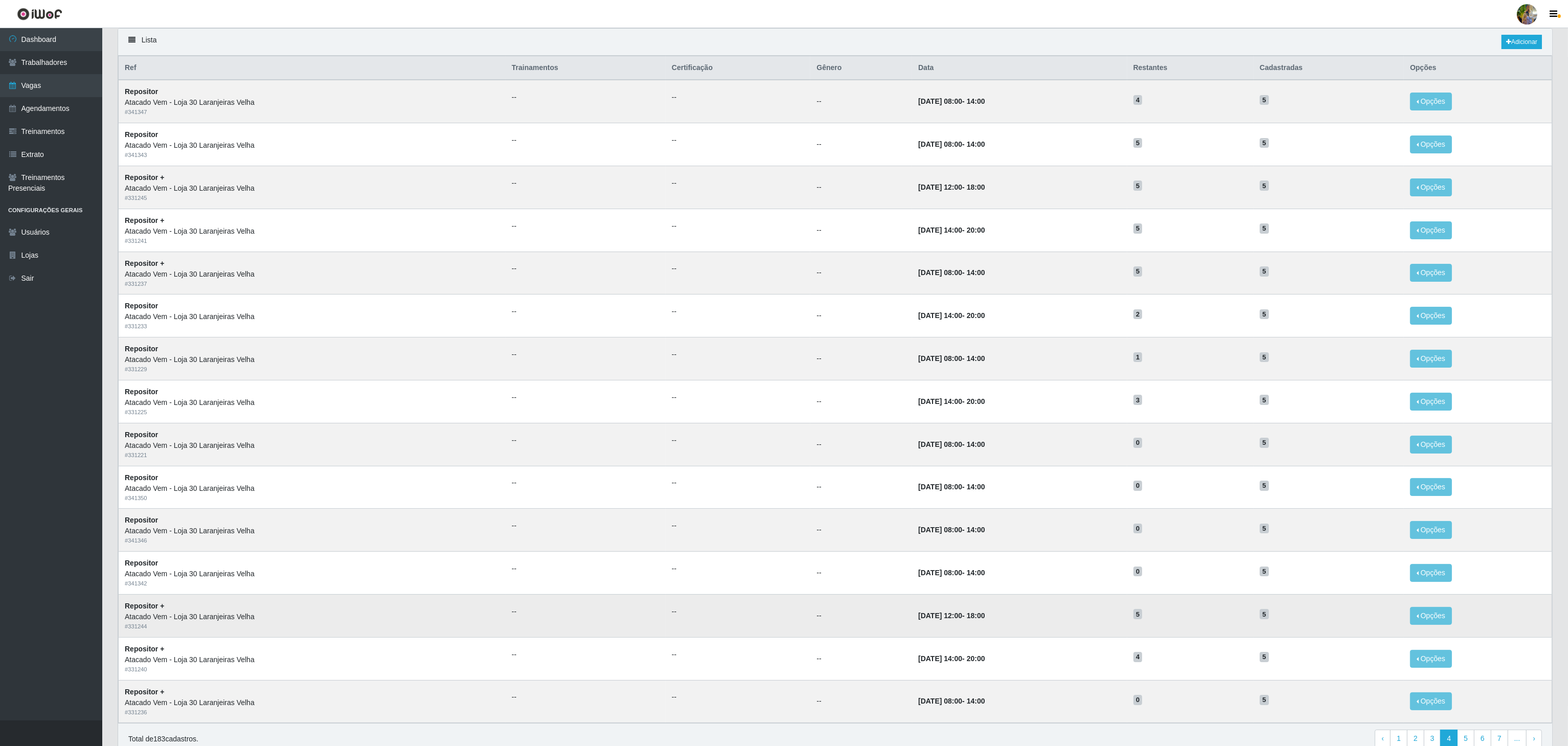
scroll to position [129, 0]
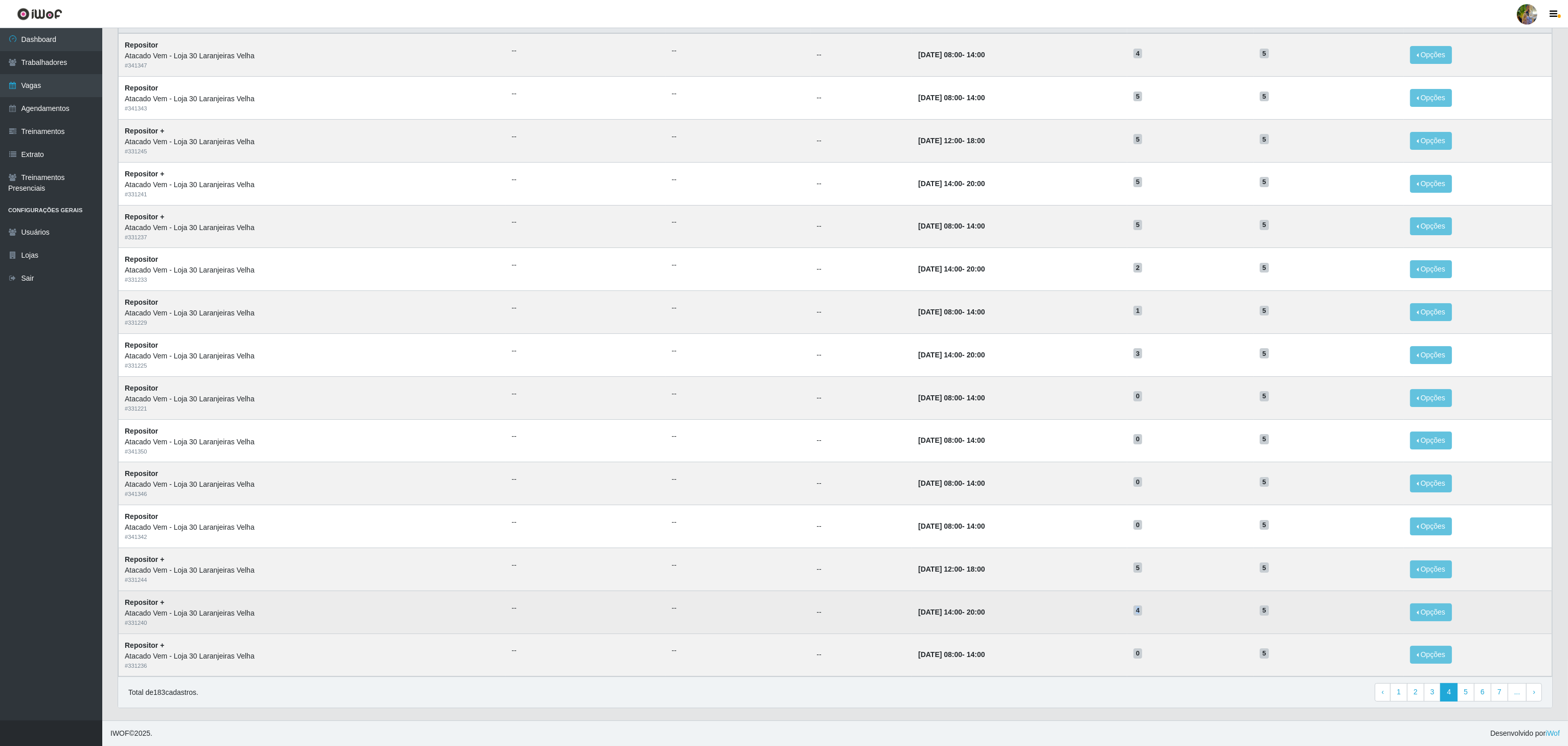
drag, startPoint x: 1130, startPoint y: 612, endPoint x: 1165, endPoint y: 612, distance: 35.0
click at [1165, 612] on tr "Repositor + Atacado Vem - Loja 30 Laranjeiras Velha # 331240 -- -- -- [DATE] 14…" at bounding box center [835, 612] width 1433 height 43
click at [1165, 612] on h5 "4" at bounding box center [1190, 609] width 114 height 10
drag, startPoint x: 1134, startPoint y: 604, endPoint x: 1174, endPoint y: 608, distance: 40.2
click at [1174, 608] on tr "Repositor + Atacado Vem - Loja 30 Laranjeiras Velha # 331240 -- -- -- [DATE] 14…" at bounding box center [835, 612] width 1433 height 43
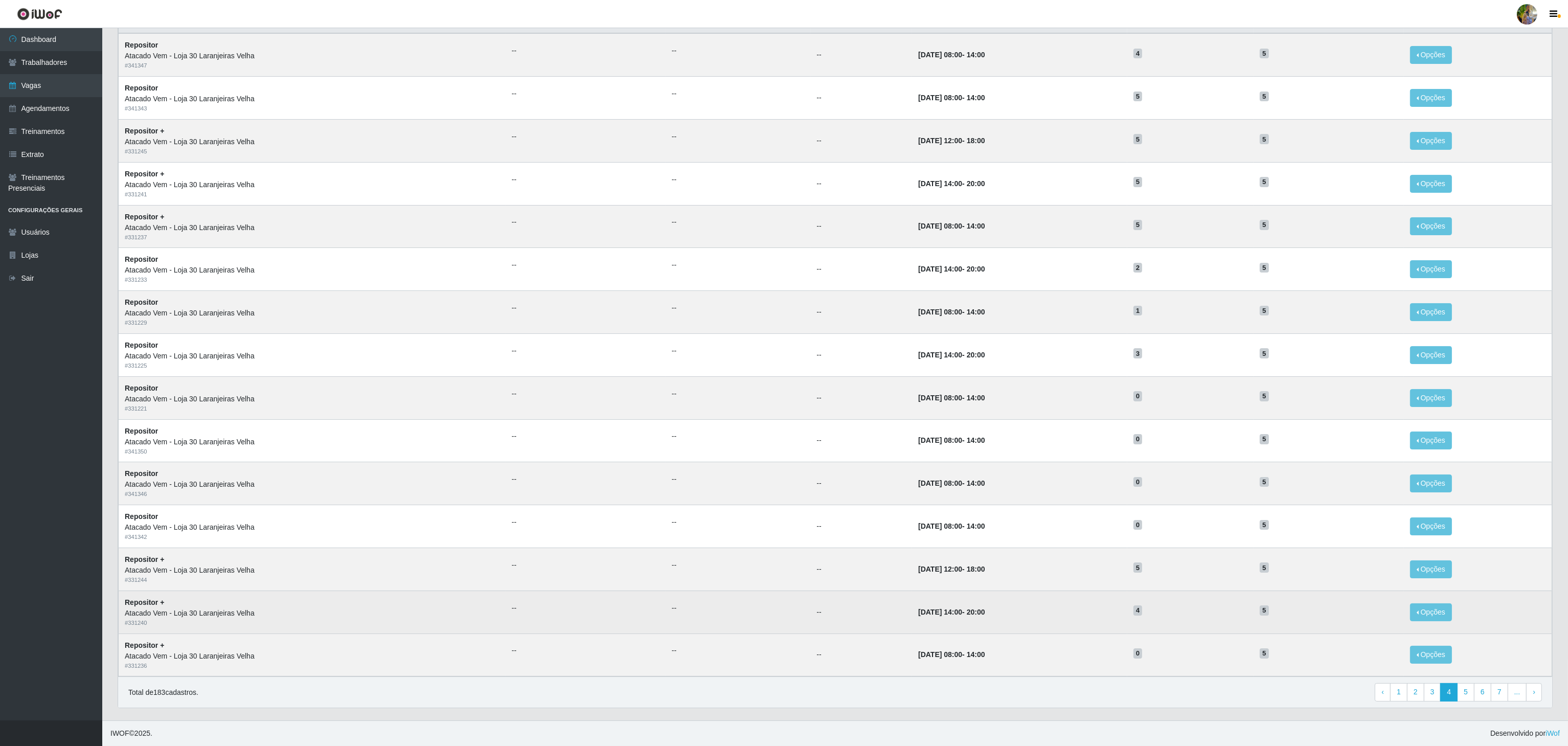
click at [1193, 612] on h5 "4" at bounding box center [1190, 609] width 114 height 10
drag, startPoint x: 1138, startPoint y: 612, endPoint x: 1174, endPoint y: 615, distance: 36.1
click at [1174, 615] on tr "Repositor + Atacado Vem - Loja 30 Laranjeiras Velha # 331240 -- -- -- [DATE] 14…" at bounding box center [835, 612] width 1433 height 43
click at [1182, 620] on td "4" at bounding box center [1190, 612] width 127 height 43
drag, startPoint x: 1158, startPoint y: 617, endPoint x: 1170, endPoint y: 610, distance: 13.9
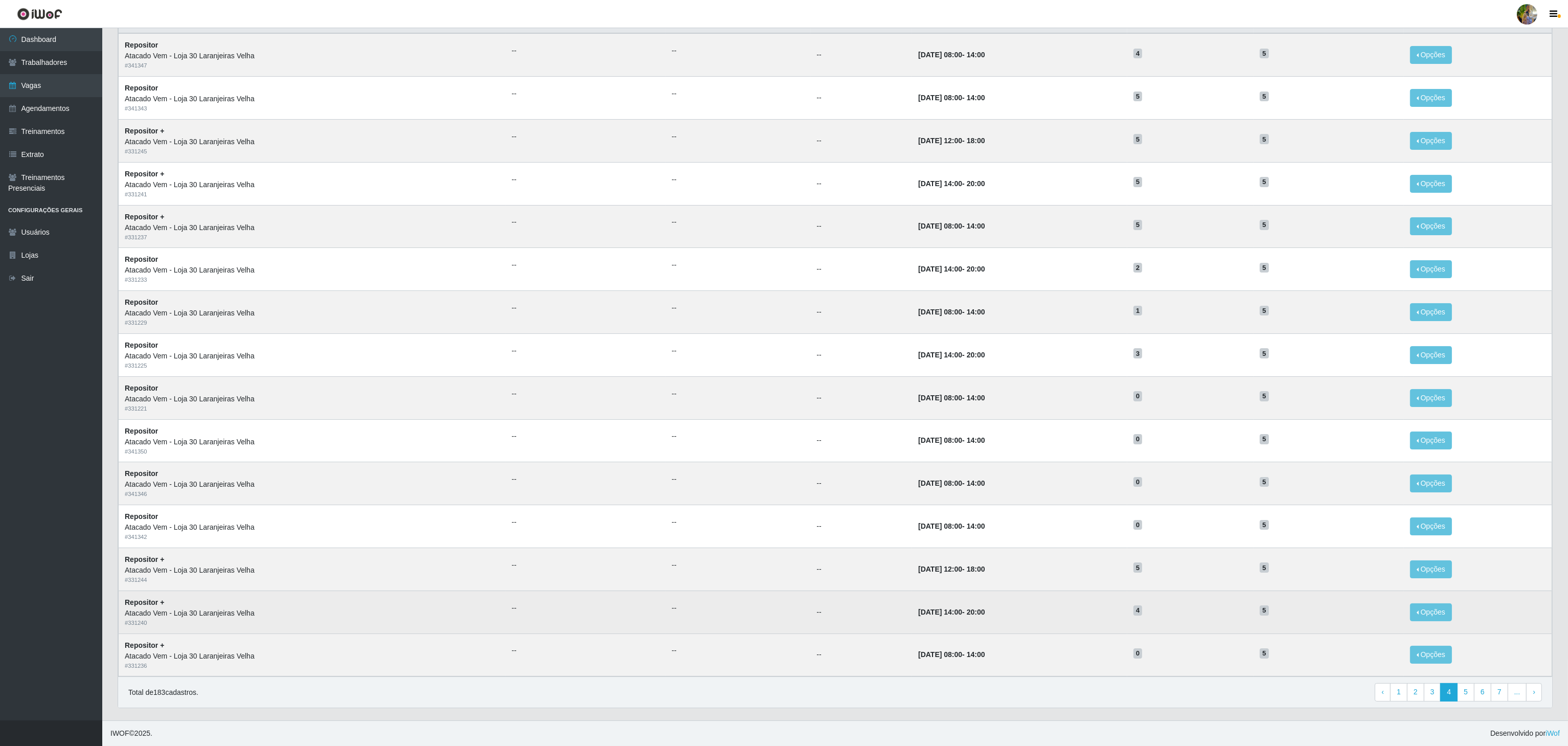
click at [1170, 610] on td "4" at bounding box center [1190, 612] width 127 height 43
click at [1170, 610] on h5 "4" at bounding box center [1190, 609] width 114 height 10
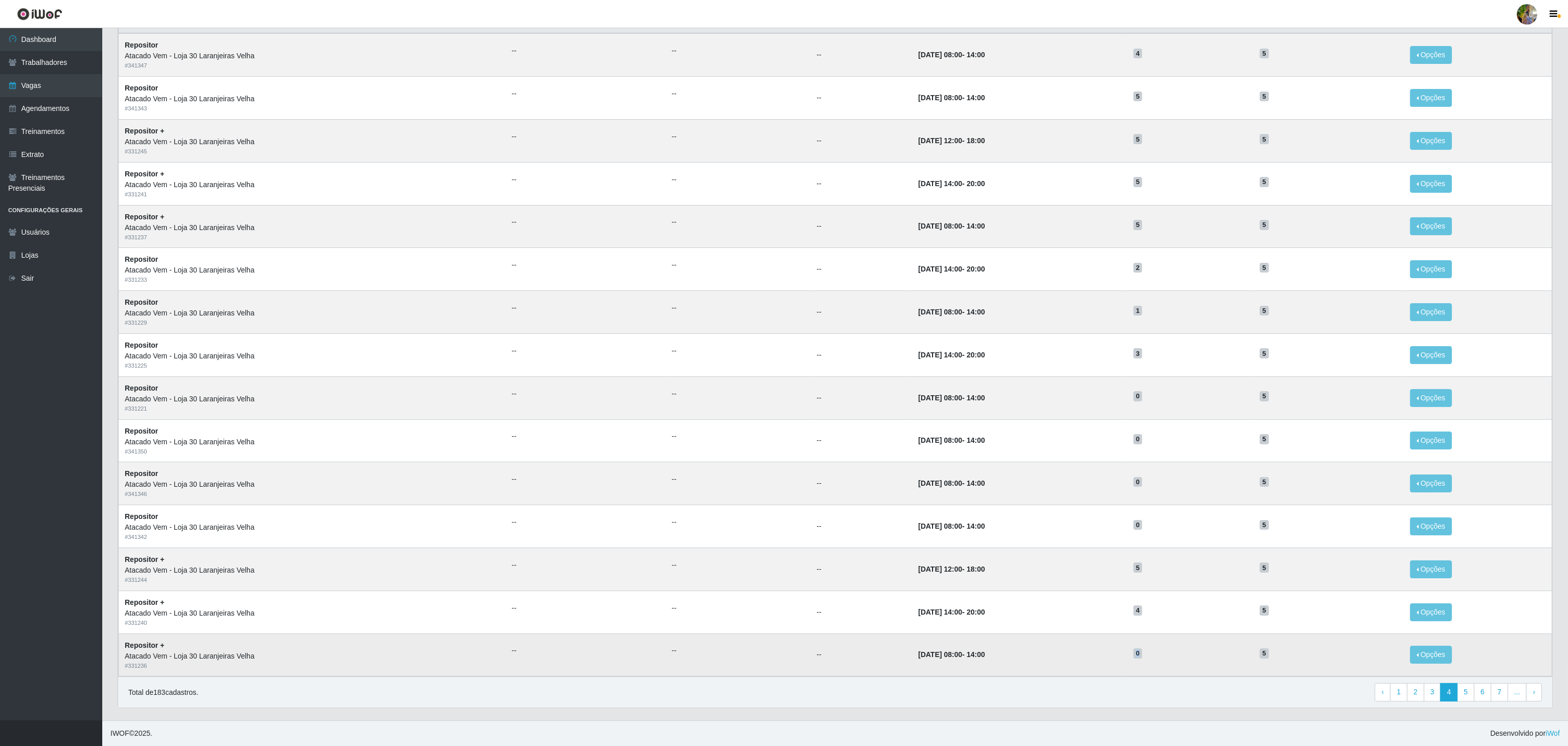
drag, startPoint x: 1145, startPoint y: 651, endPoint x: 1163, endPoint y: 651, distance: 18.0
click at [1163, 651] on td "0" at bounding box center [1190, 655] width 127 height 43
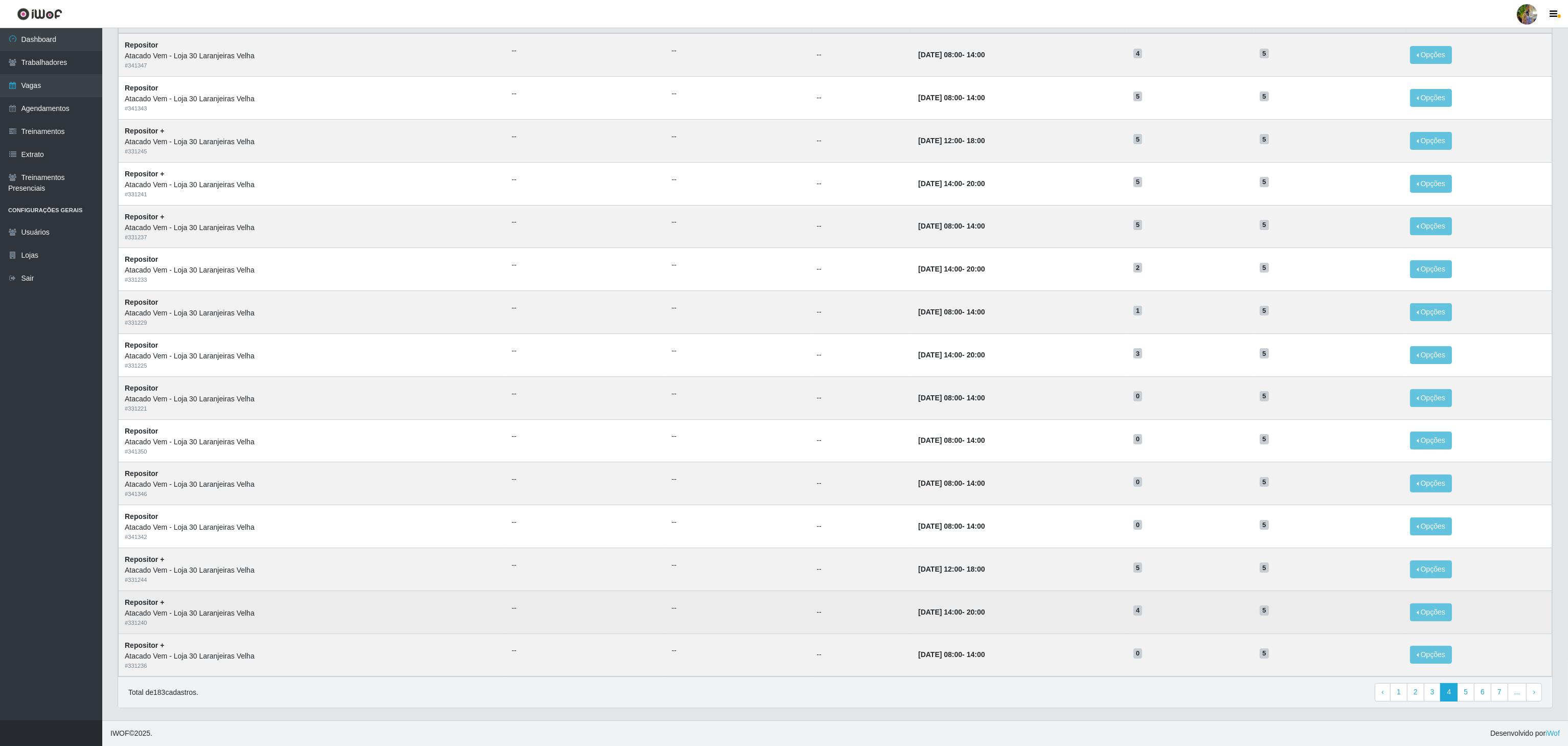
click at [1147, 603] on td "4" at bounding box center [1190, 612] width 127 height 43
drag, startPoint x: 1134, startPoint y: 603, endPoint x: 1194, endPoint y: 617, distance: 61.6
click at [1194, 617] on tr "Repositor + Atacado Vem - Loja 30 Laranjeiras Velha # 331240 -- -- -- [DATE] 14…" at bounding box center [835, 612] width 1433 height 43
drag, startPoint x: 1194, startPoint y: 627, endPoint x: 1184, endPoint y: 649, distance: 24.2
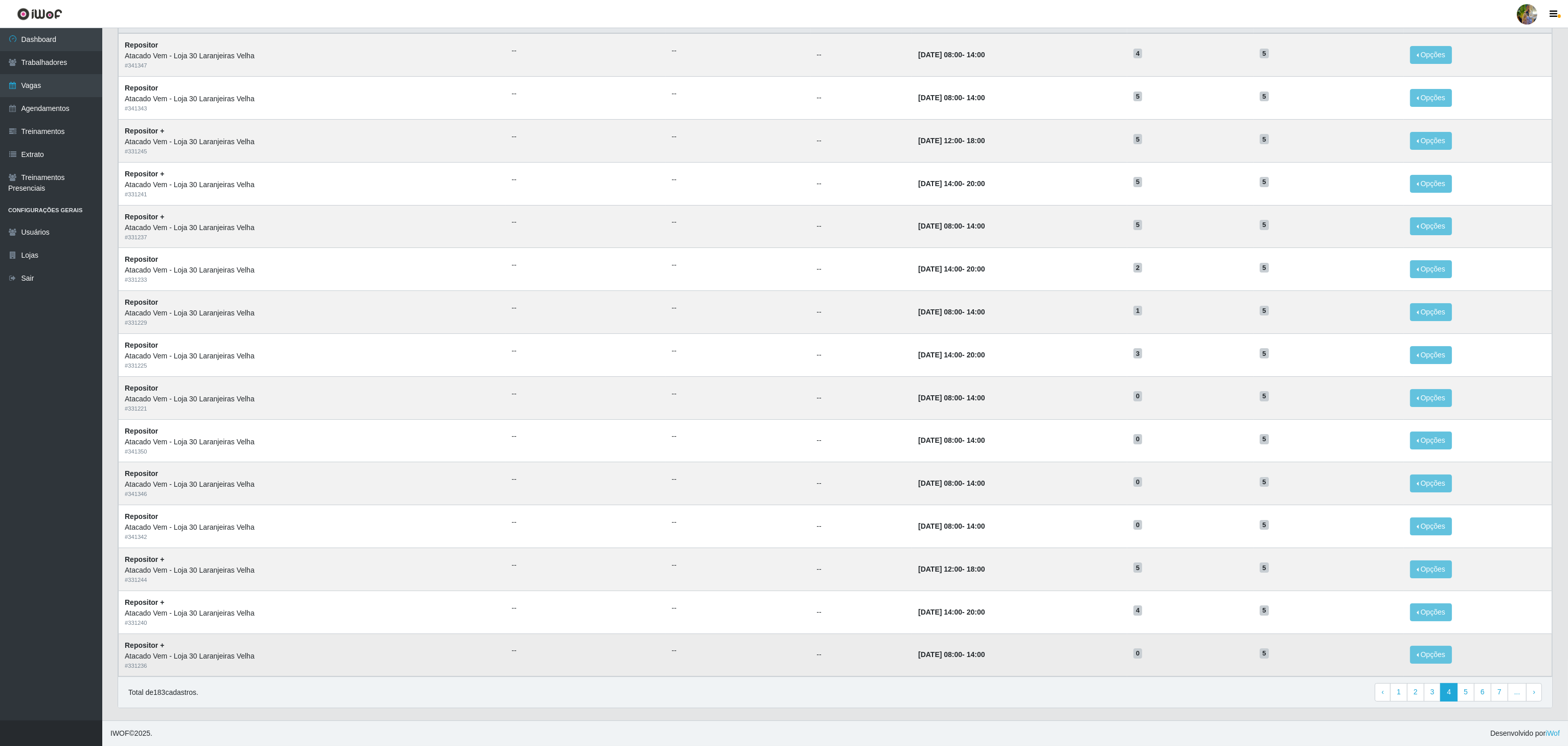
click at [1194, 628] on td "4" at bounding box center [1190, 612] width 127 height 43
drag, startPoint x: 1133, startPoint y: 300, endPoint x: 1174, endPoint y: 308, distance: 41.8
click at [1174, 308] on tr "Repositor Atacado Vem - Loja 30 Laranjeiras Velha # 331229 -- -- -- [DATE] 08:0…" at bounding box center [835, 312] width 1433 height 43
click at [1174, 308] on h5 "1" at bounding box center [1190, 309] width 114 height 10
drag, startPoint x: 1135, startPoint y: 314, endPoint x: 1171, endPoint y: 316, distance: 36.1
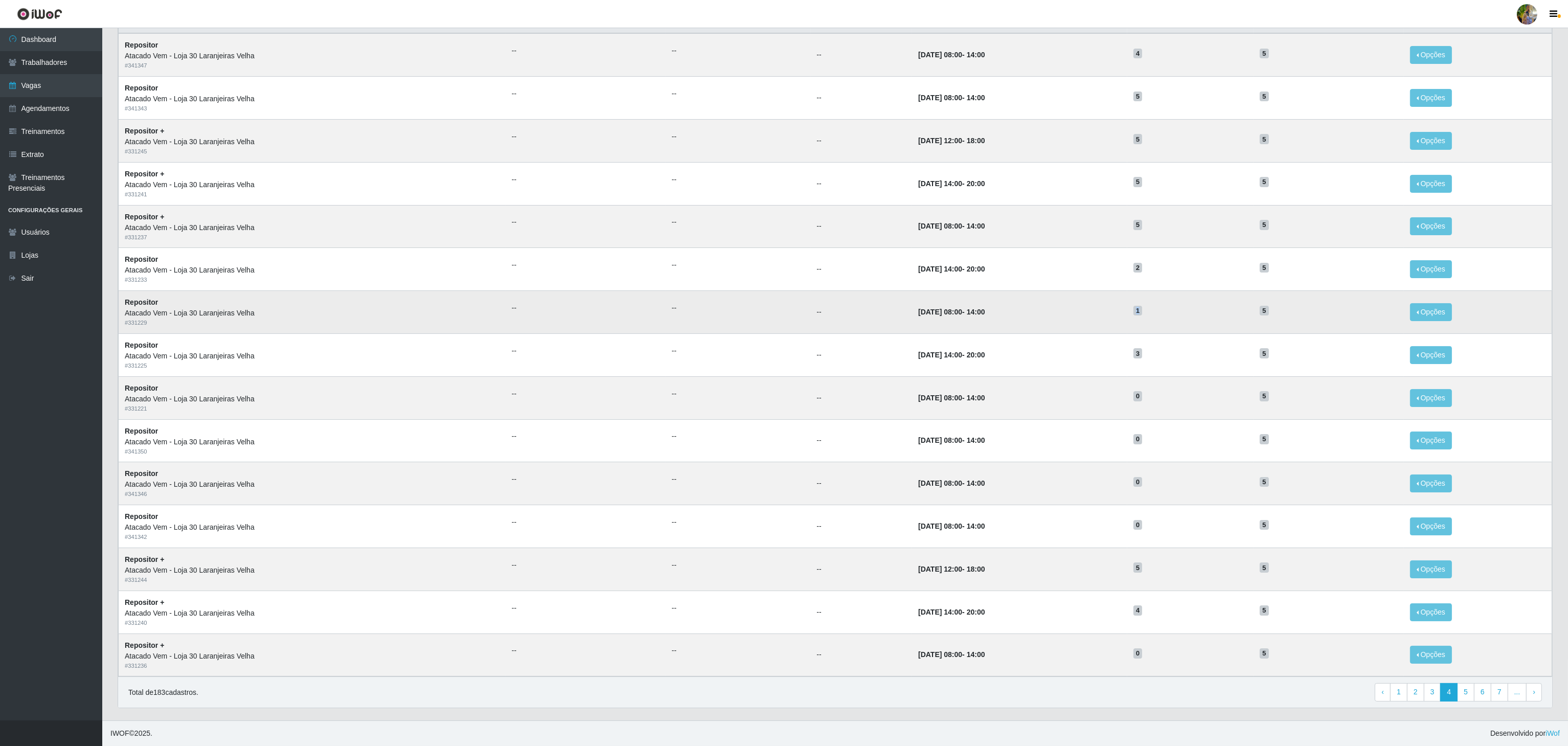
click at [1171, 316] on tr "Repositor Atacado Vem - Loja 30 Laranjeiras Velha # 331229 -- -- -- [DATE] 08:0…" at bounding box center [835, 312] width 1433 height 43
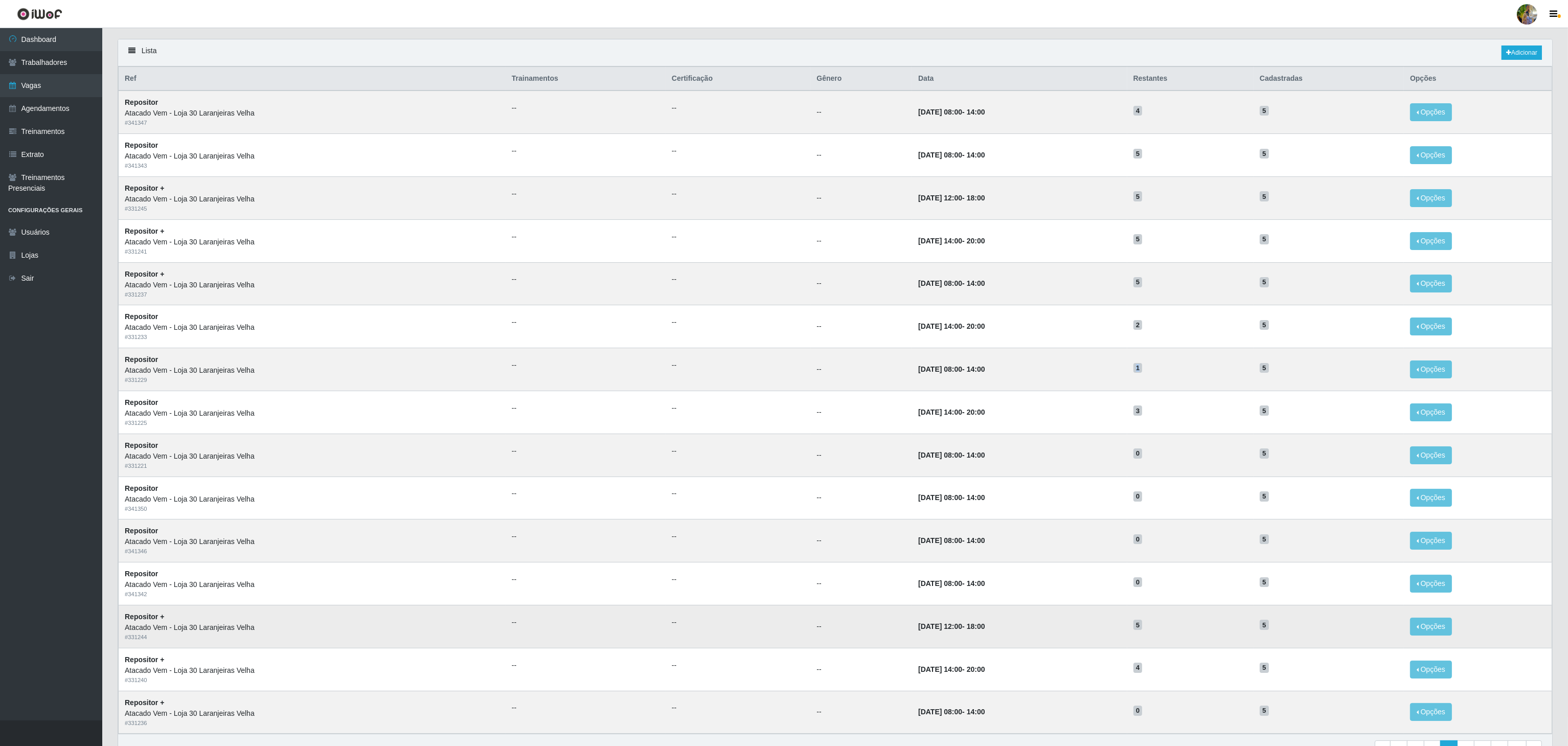
scroll to position [0, 0]
